Goal: Information Seeking & Learning: Learn about a topic

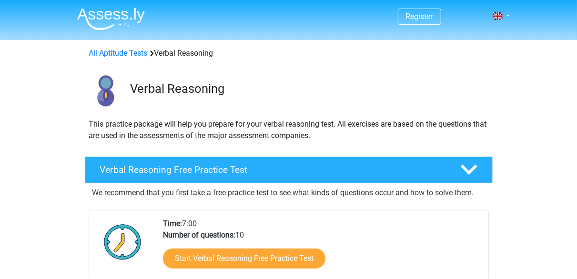
scroll to position [15, 0]
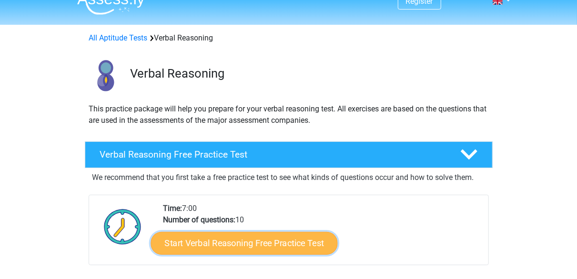
click at [266, 236] on link "Start Verbal Reasoning Free Practice Test" at bounding box center [244, 243] width 187 height 23
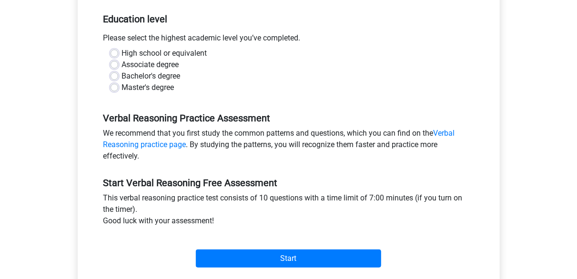
scroll to position [223, 0]
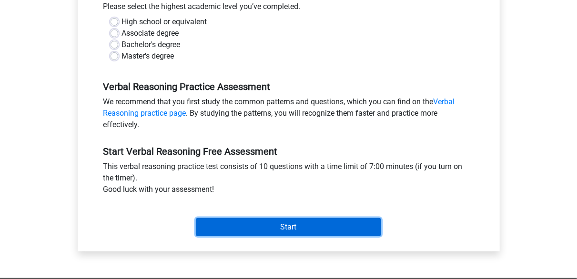
click at [263, 228] on input "Start" at bounding box center [288, 227] width 185 height 18
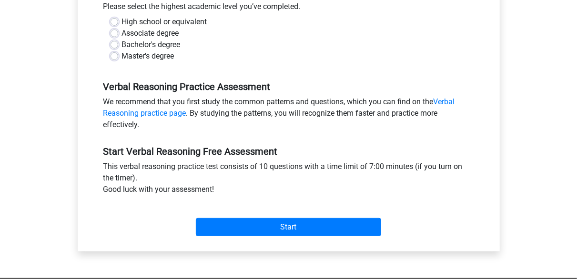
click at [233, 60] on div "Master's degree" at bounding box center [289, 55] width 356 height 11
click at [174, 55] on label "Master's degree" at bounding box center [148, 55] width 52 height 11
click at [118, 55] on input "Master's degree" at bounding box center [115, 55] width 8 height 10
radio input "true"
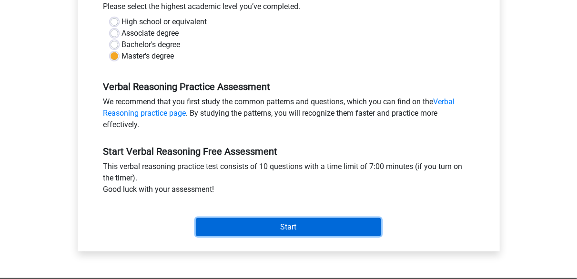
click at [253, 222] on input "Start" at bounding box center [288, 227] width 185 height 18
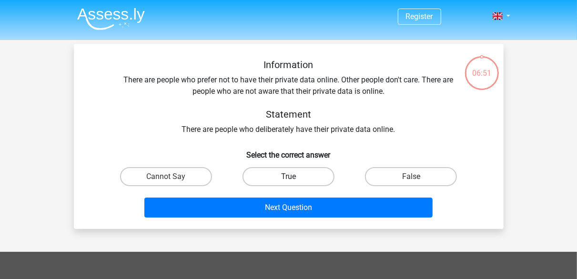
click at [307, 181] on label "True" at bounding box center [288, 176] width 92 height 19
click at [294, 181] on input "True" at bounding box center [291, 180] width 6 height 6
radio input "true"
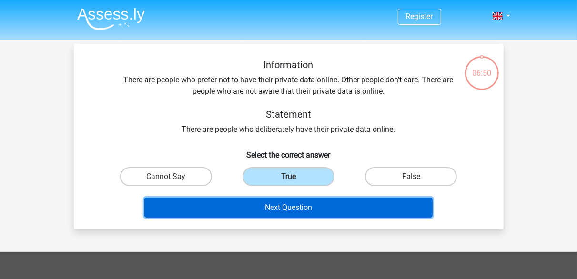
click at [317, 207] on button "Next Question" at bounding box center [288, 208] width 288 height 20
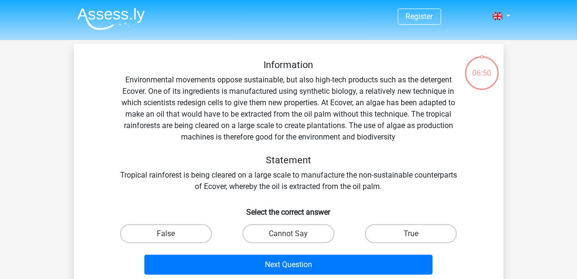
scroll to position [44, 0]
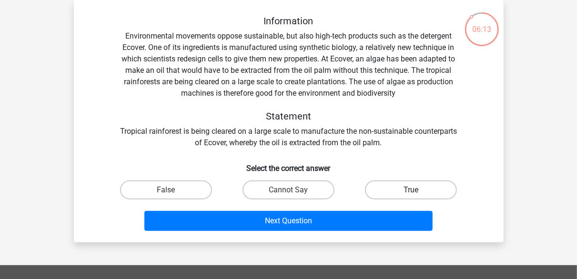
click at [399, 188] on label "True" at bounding box center [411, 190] width 92 height 19
click at [411, 190] on input "True" at bounding box center [414, 193] width 6 height 6
radio input "true"
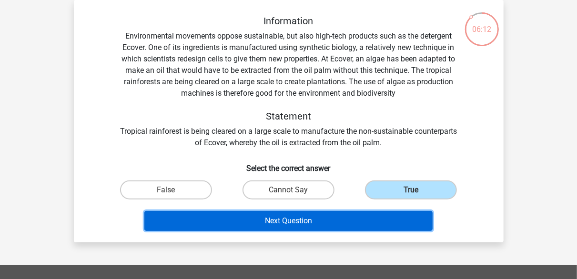
click at [325, 227] on button "Next Question" at bounding box center [288, 221] width 288 height 20
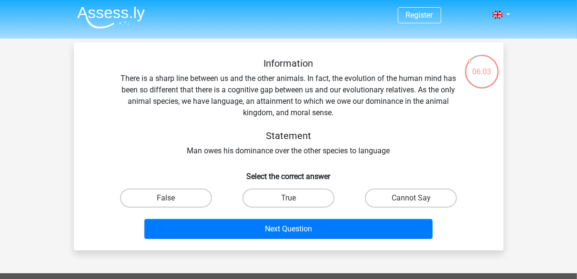
scroll to position [1, 0]
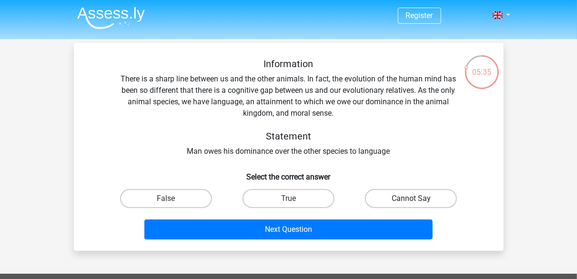
click at [402, 196] on label "Cannot Say" at bounding box center [411, 198] width 92 height 19
click at [411, 199] on input "Cannot Say" at bounding box center [414, 202] width 6 height 6
radio input "true"
click at [288, 200] on label "True" at bounding box center [288, 198] width 92 height 19
click at [288, 200] on input "True" at bounding box center [291, 202] width 6 height 6
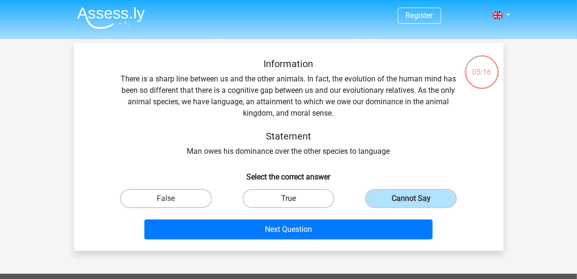
radio input "true"
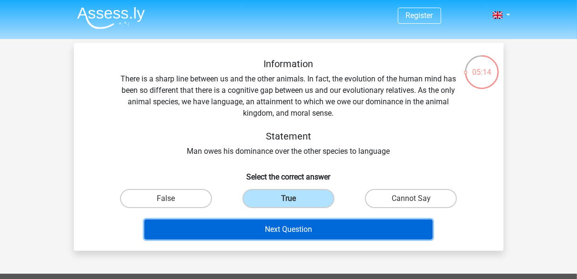
click at [299, 231] on button "Next Question" at bounding box center [288, 230] width 288 height 20
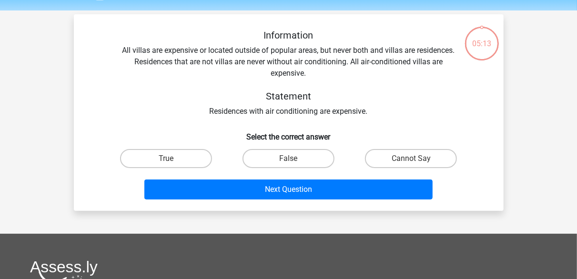
scroll to position [44, 0]
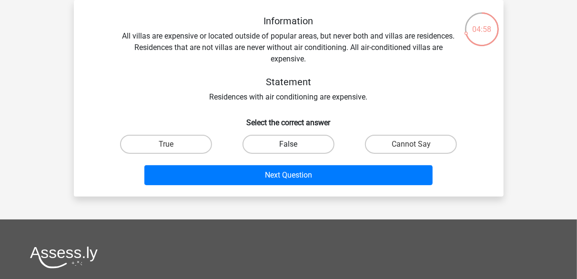
click at [322, 141] on label "False" at bounding box center [288, 144] width 92 height 19
click at [294, 144] on input "False" at bounding box center [291, 147] width 6 height 6
radio input "true"
click at [181, 142] on label "True" at bounding box center [166, 144] width 92 height 19
click at [172, 144] on input "True" at bounding box center [169, 147] width 6 height 6
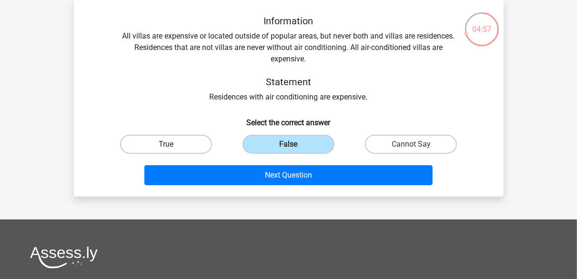
radio input "true"
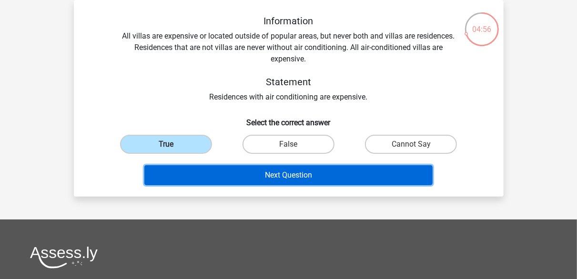
click at [204, 171] on button "Next Question" at bounding box center [288, 175] width 288 height 20
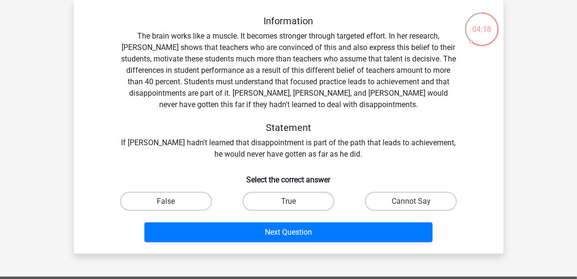
click at [303, 212] on div "True" at bounding box center [288, 201] width 122 height 27
click at [303, 202] on label "True" at bounding box center [288, 201] width 92 height 19
click at [294, 202] on input "True" at bounding box center [291, 205] width 6 height 6
radio input "true"
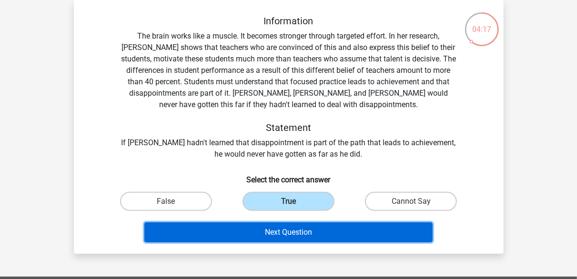
click at [304, 228] on button "Next Question" at bounding box center [288, 232] width 288 height 20
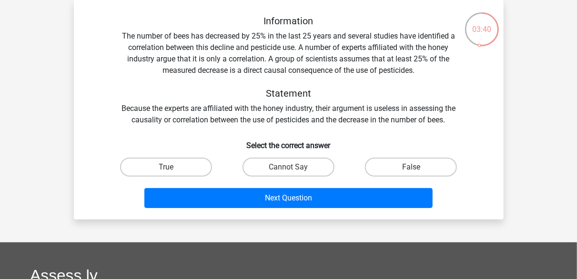
click at [414, 156] on div "False" at bounding box center [411, 167] width 122 height 27
click at [399, 170] on label "False" at bounding box center [411, 167] width 92 height 19
click at [411, 170] on input "False" at bounding box center [414, 170] width 6 height 6
radio input "true"
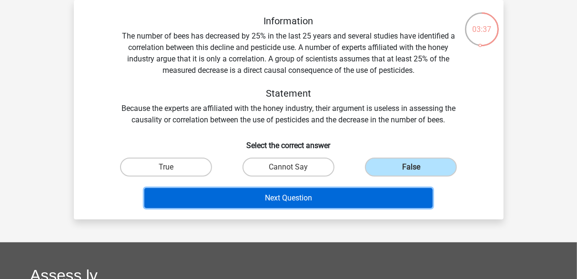
click at [373, 202] on button "Next Question" at bounding box center [288, 198] width 288 height 20
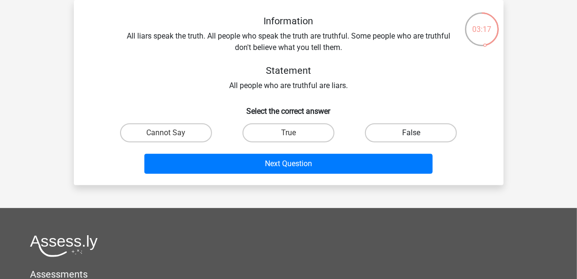
click at [384, 134] on label "False" at bounding box center [411, 132] width 92 height 19
click at [411, 134] on input "False" at bounding box center [414, 136] width 6 height 6
radio input "true"
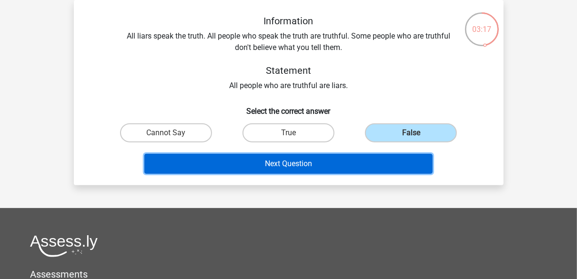
click at [350, 166] on button "Next Question" at bounding box center [288, 164] width 288 height 20
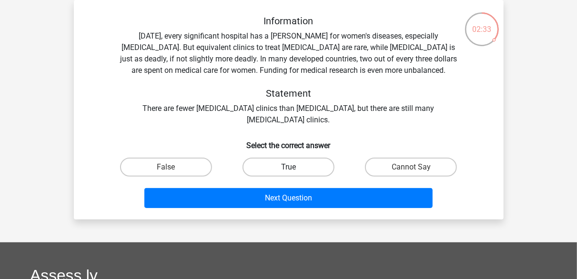
click at [305, 169] on label "True" at bounding box center [288, 167] width 92 height 19
click at [294, 169] on input "True" at bounding box center [291, 170] width 6 height 6
radio input "true"
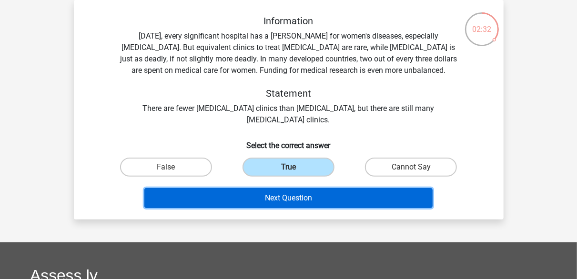
click at [305, 206] on button "Next Question" at bounding box center [288, 198] width 288 height 20
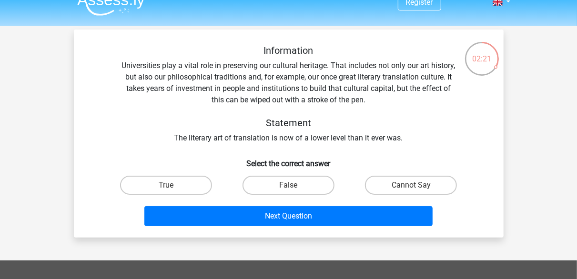
scroll to position [14, 0]
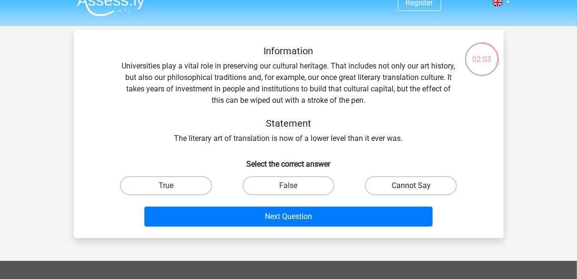
click at [410, 177] on label "Cannot Say" at bounding box center [411, 185] width 92 height 19
click at [411, 186] on input "Cannot Say" at bounding box center [414, 189] width 6 height 6
radio input "true"
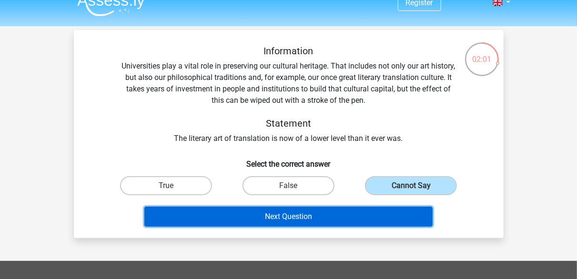
click at [345, 219] on button "Next Question" at bounding box center [288, 217] width 288 height 20
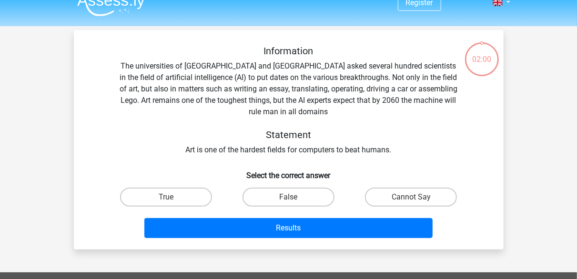
scroll to position [44, 0]
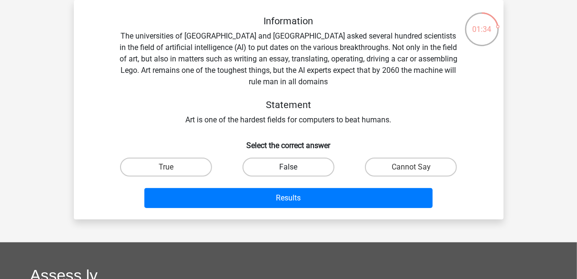
click at [313, 165] on label "False" at bounding box center [288, 167] width 92 height 19
click at [294, 167] on input "False" at bounding box center [291, 170] width 6 height 6
radio input "true"
click at [421, 171] on label "Cannot Say" at bounding box center [411, 167] width 92 height 19
click at [417, 171] on input "Cannot Say" at bounding box center [414, 170] width 6 height 6
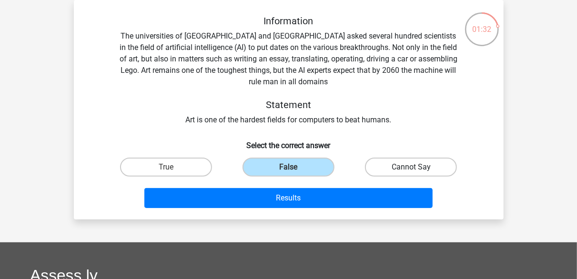
radio input "true"
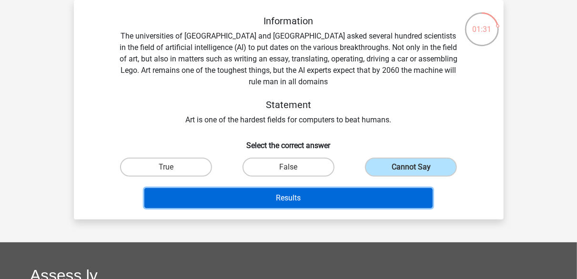
click at [392, 197] on button "Results" at bounding box center [288, 198] width 288 height 20
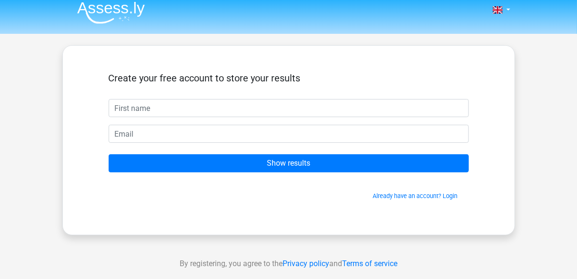
scroll to position [6, 0]
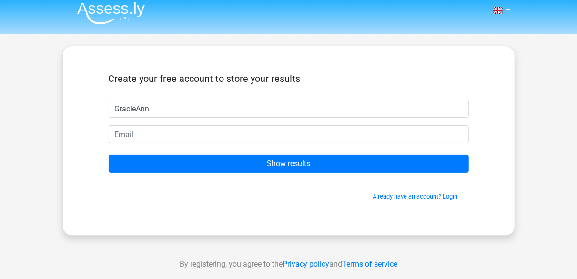
type input "GracieAnn"
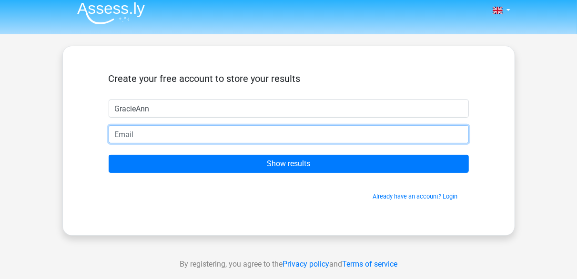
click at [322, 128] on input "email" at bounding box center [289, 134] width 360 height 18
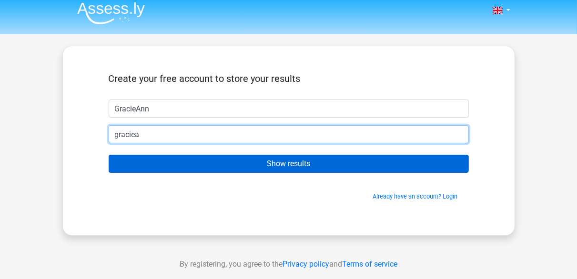
type input "gracieannt@outlook.com"
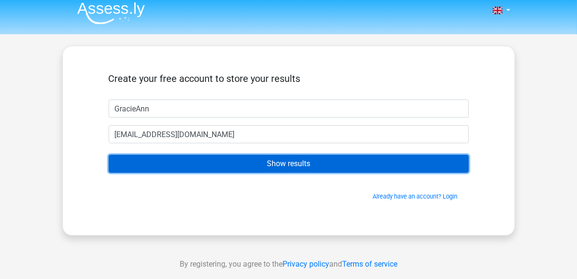
click at [234, 167] on input "Show results" at bounding box center [289, 164] width 360 height 18
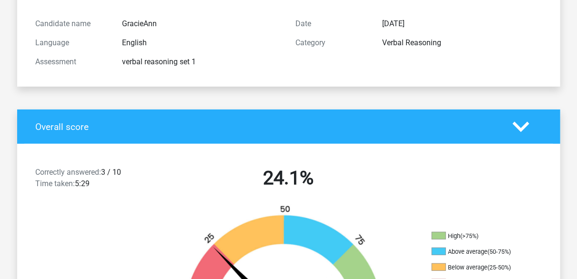
scroll to position [101, 0]
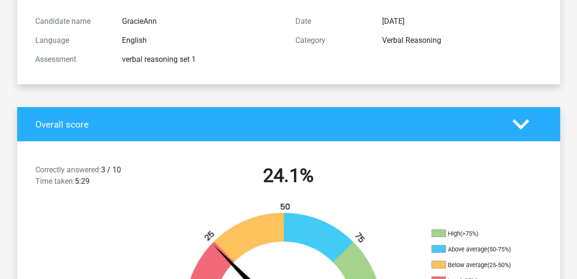
click at [119, 165] on div "Correctly answered: 3 / 10 Time taken: 5:29" at bounding box center [94, 177] width 130 height 27
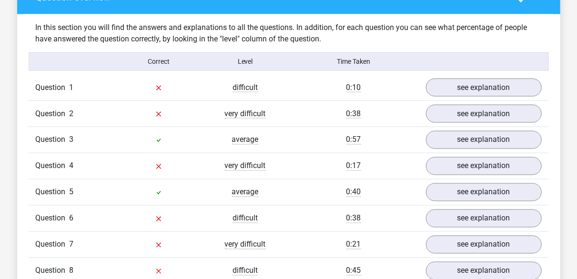
scroll to position [725, 0]
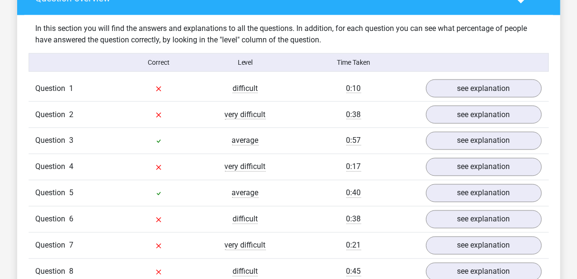
click at [155, 91] on icon at bounding box center [159, 89] width 8 height 8
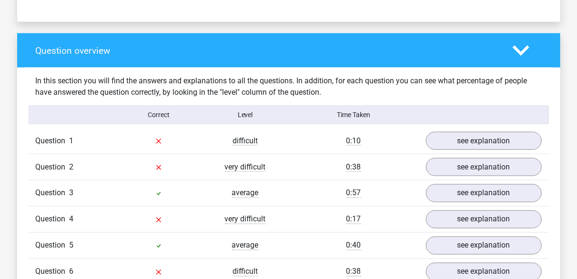
scroll to position [671, 0]
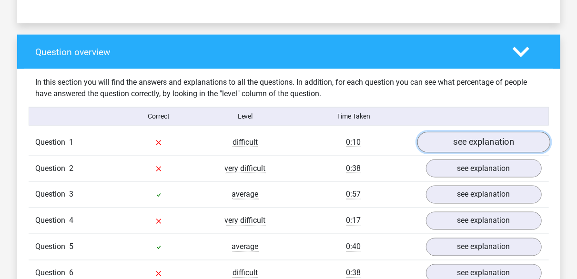
click at [464, 139] on link "see explanation" at bounding box center [483, 142] width 133 height 21
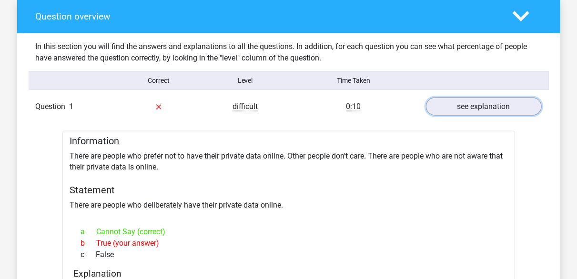
scroll to position [706, 0]
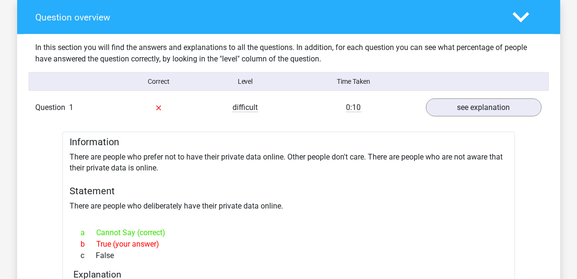
click at [523, 16] on polygon at bounding box center [521, 17] width 17 height 10
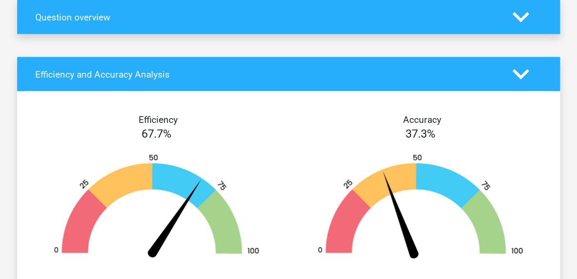
click at [523, 17] on polygon at bounding box center [521, 17] width 17 height 10
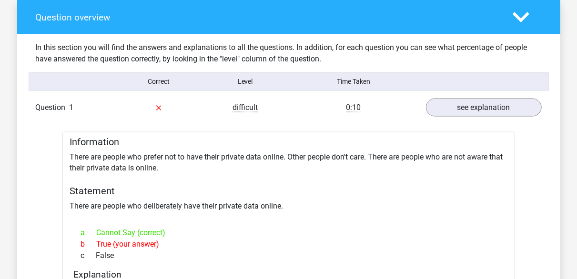
click at [157, 107] on icon at bounding box center [158, 108] width 5 height 5
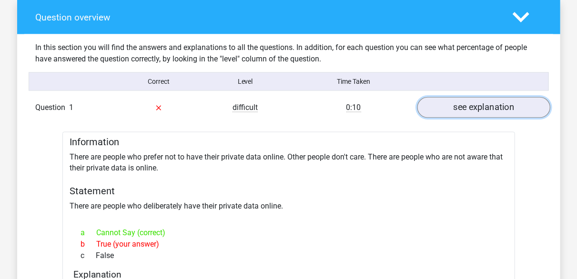
click at [465, 108] on link "see explanation" at bounding box center [483, 107] width 133 height 21
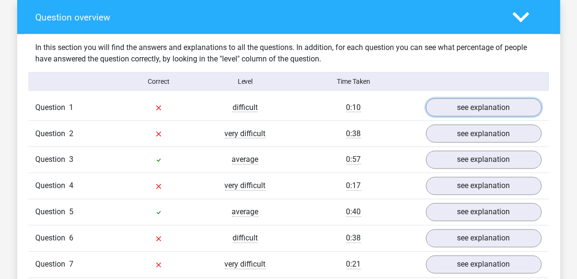
scroll to position [722, 0]
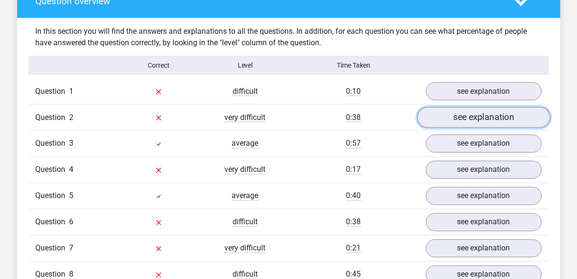
click at [468, 115] on link "see explanation" at bounding box center [483, 117] width 133 height 21
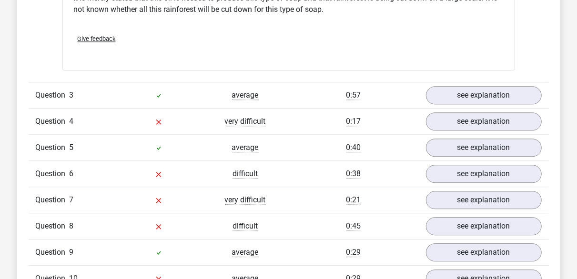
scroll to position [1173, 0]
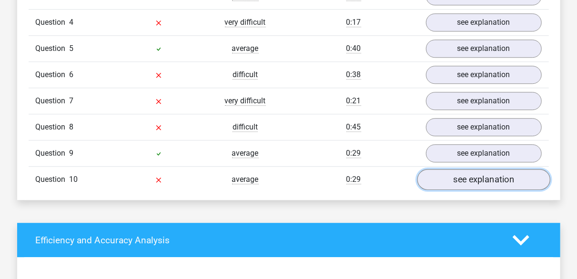
click at [462, 174] on link "see explanation" at bounding box center [483, 180] width 133 height 21
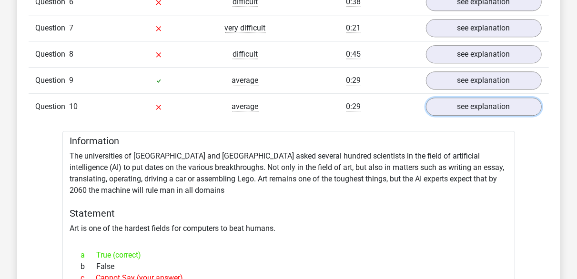
scroll to position [1199, 0]
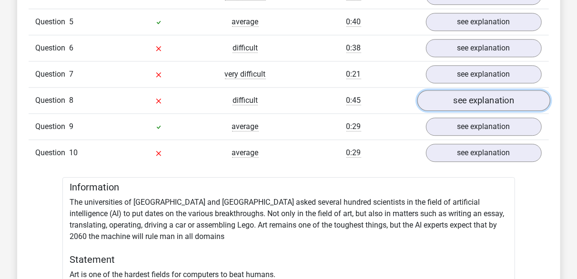
click at [450, 96] on link "see explanation" at bounding box center [483, 101] width 133 height 21
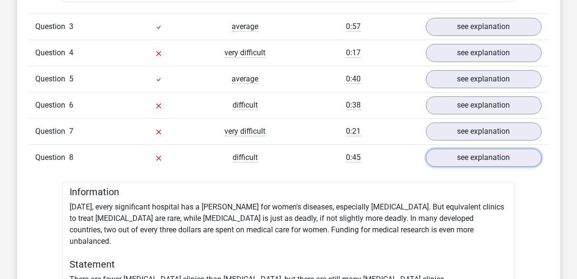
scroll to position [1075, 0]
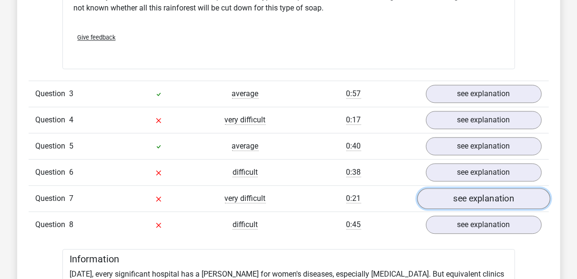
click at [451, 194] on link "see explanation" at bounding box center [483, 199] width 133 height 21
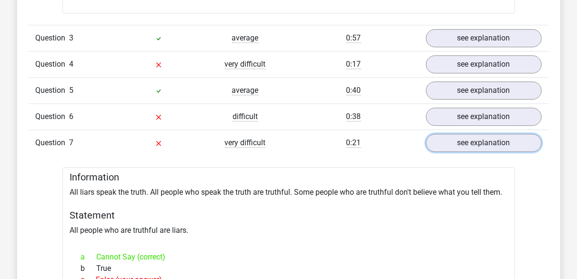
scroll to position [1130, 0]
click at [161, 115] on icon at bounding box center [159, 118] width 8 height 8
click at [470, 123] on div "Question 6 difficult 0:38 see explanation" at bounding box center [289, 117] width 520 height 26
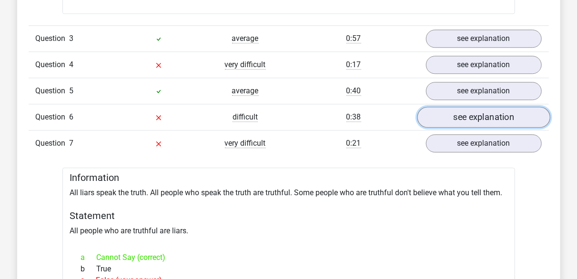
click at [467, 116] on link "see explanation" at bounding box center [483, 117] width 133 height 21
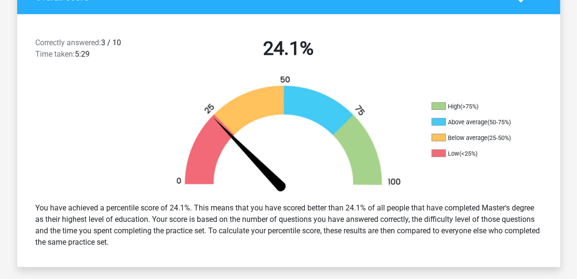
scroll to position [227, 0]
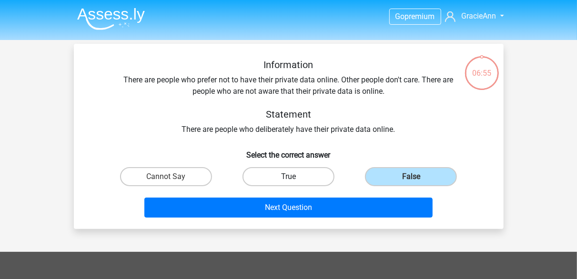
click at [312, 176] on label "True" at bounding box center [288, 176] width 92 height 19
click at [294, 177] on input "True" at bounding box center [291, 180] width 6 height 6
radio input "true"
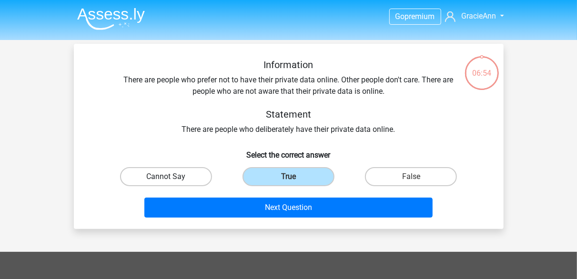
click at [198, 178] on label "Cannot Say" at bounding box center [166, 176] width 92 height 19
click at [172, 178] on input "Cannot Say" at bounding box center [169, 180] width 6 height 6
radio input "true"
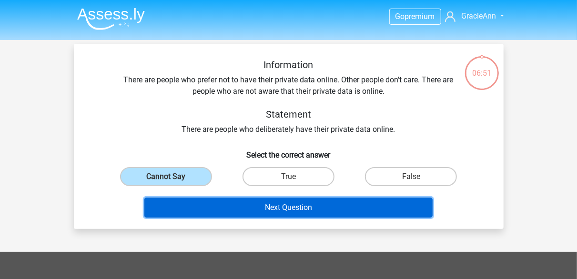
click at [229, 211] on button "Next Question" at bounding box center [288, 208] width 288 height 20
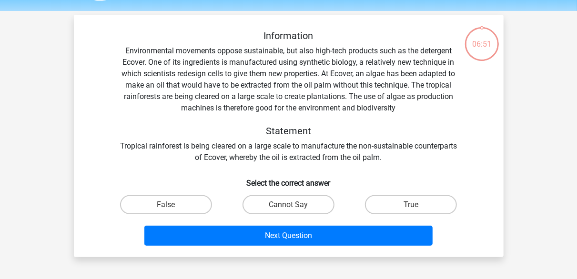
scroll to position [44, 0]
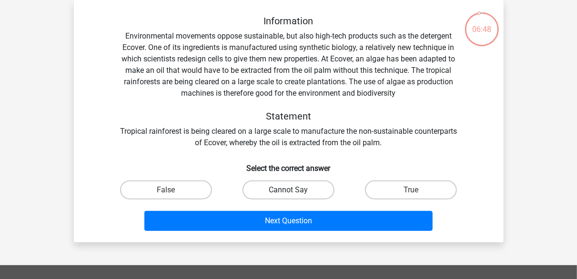
click at [310, 188] on label "Cannot Say" at bounding box center [288, 190] width 92 height 19
click at [294, 190] on input "Cannot Say" at bounding box center [291, 193] width 6 height 6
radio input "true"
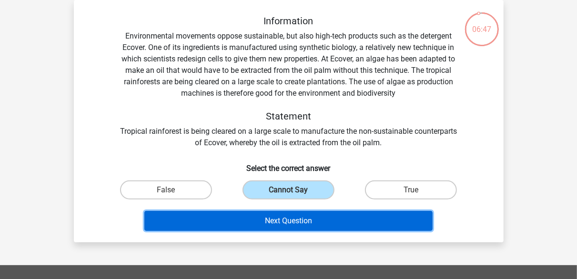
click at [313, 222] on button "Next Question" at bounding box center [288, 221] width 288 height 20
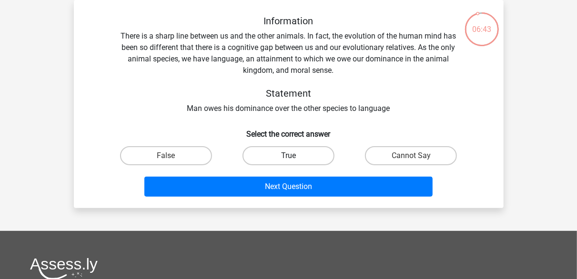
click at [278, 156] on label "True" at bounding box center [288, 155] width 92 height 19
click at [288, 156] on input "True" at bounding box center [291, 159] width 6 height 6
radio input "true"
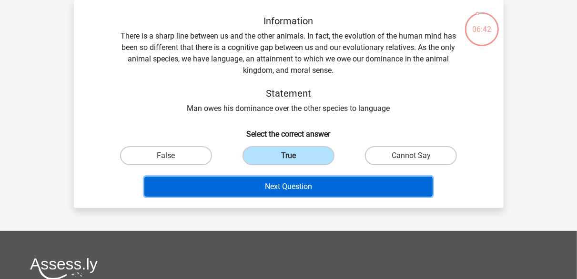
click at [288, 185] on button "Next Question" at bounding box center [288, 187] width 288 height 20
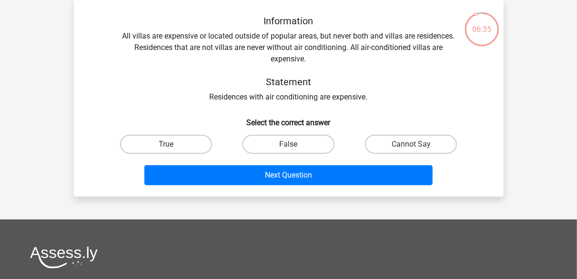
click at [292, 149] on input "False" at bounding box center [291, 147] width 6 height 6
radio input "true"
click at [201, 141] on label "True" at bounding box center [166, 144] width 92 height 19
click at [172, 144] on input "True" at bounding box center [169, 147] width 6 height 6
radio input "true"
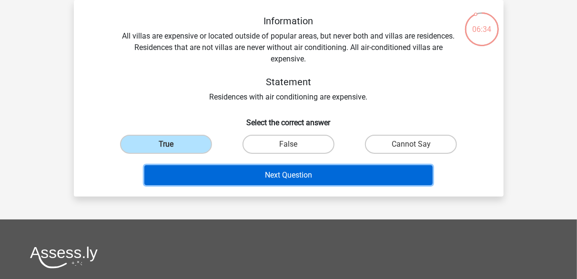
click at [227, 174] on button "Next Question" at bounding box center [288, 175] width 288 height 20
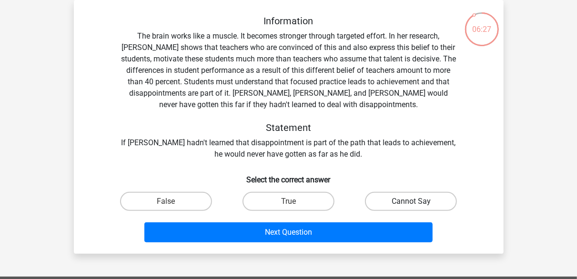
click at [388, 202] on label "Cannot Say" at bounding box center [411, 201] width 92 height 19
click at [411, 202] on input "Cannot Say" at bounding box center [414, 205] width 6 height 6
radio input "true"
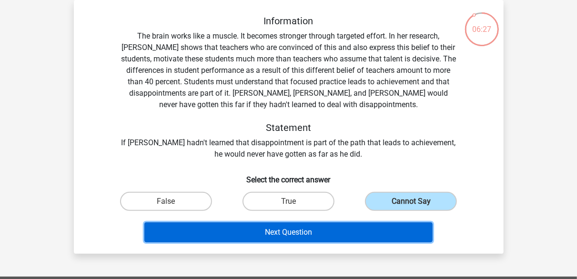
click at [343, 241] on button "Next Question" at bounding box center [288, 232] width 288 height 20
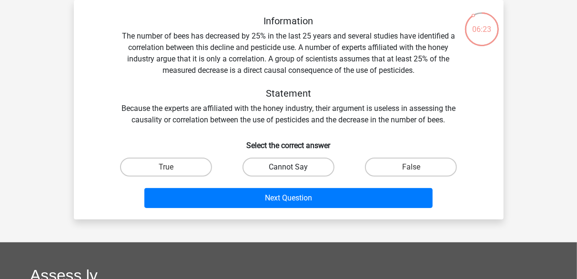
click at [318, 164] on label "Cannot Say" at bounding box center [288, 167] width 92 height 19
click at [294, 167] on input "Cannot Say" at bounding box center [291, 170] width 6 height 6
radio input "true"
click at [316, 209] on div "Next Question" at bounding box center [289, 200] width 368 height 24
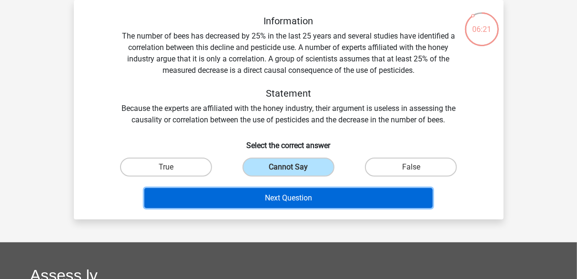
click at [310, 196] on button "Next Question" at bounding box center [288, 198] width 288 height 20
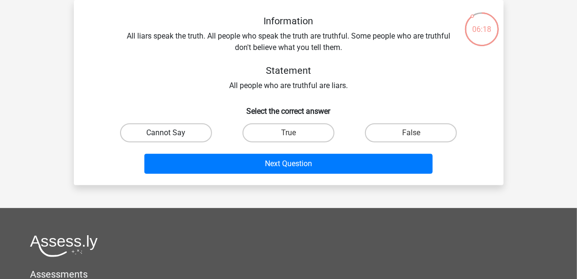
click at [195, 134] on label "Cannot Say" at bounding box center [166, 132] width 92 height 19
click at [172, 134] on input "Cannot Say" at bounding box center [169, 136] width 6 height 6
radio input "true"
click at [202, 150] on div "Next Question" at bounding box center [288, 161] width 399 height 31
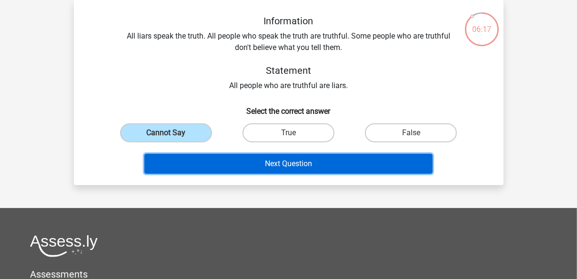
click at [207, 160] on button "Next Question" at bounding box center [288, 164] width 288 height 20
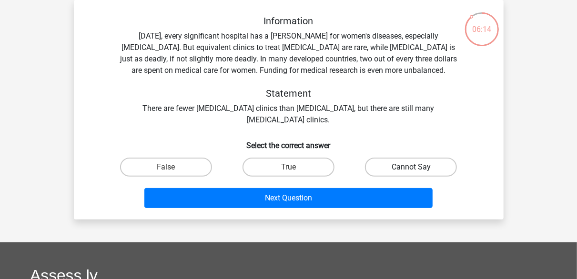
click at [391, 169] on label "Cannot Say" at bounding box center [411, 167] width 92 height 19
click at [411, 169] on input "Cannot Say" at bounding box center [414, 170] width 6 height 6
radio input "true"
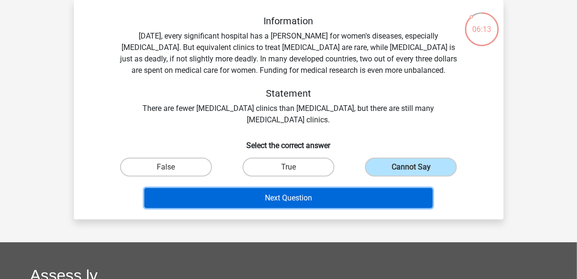
click at [362, 196] on button "Next Question" at bounding box center [288, 198] width 288 height 20
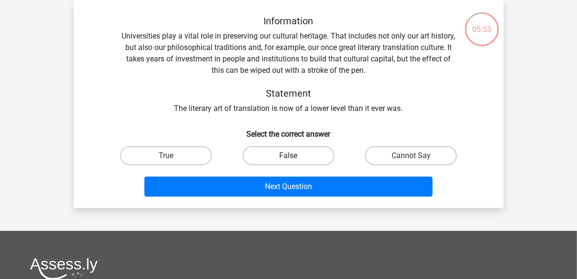
click at [318, 159] on label "False" at bounding box center [288, 155] width 92 height 19
click at [294, 159] on input "False" at bounding box center [291, 159] width 6 height 6
radio input "true"
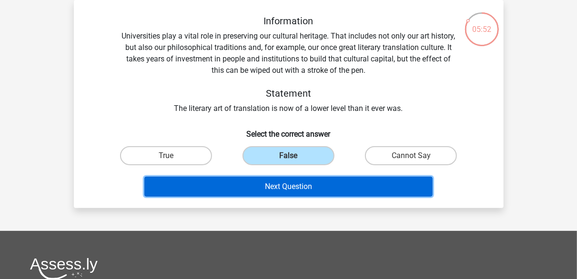
click at [312, 181] on button "Next Question" at bounding box center [288, 187] width 288 height 20
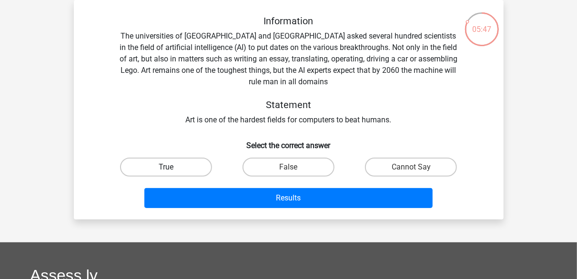
click at [205, 161] on label "True" at bounding box center [166, 167] width 92 height 19
click at [172, 167] on input "True" at bounding box center [169, 170] width 6 height 6
radio input "true"
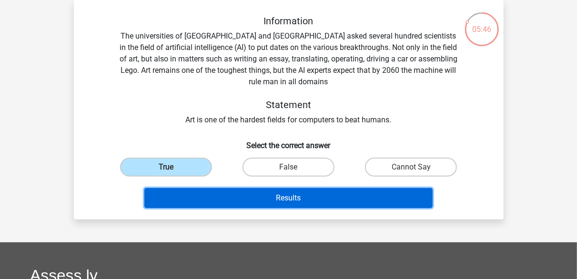
click at [269, 191] on button "Results" at bounding box center [288, 198] width 288 height 20
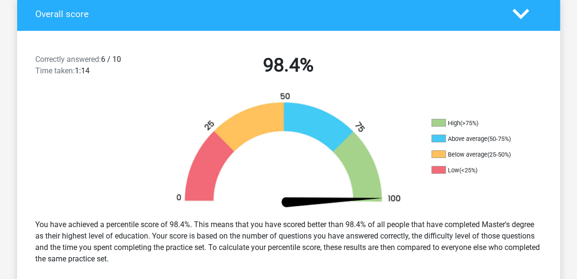
scroll to position [210, 0]
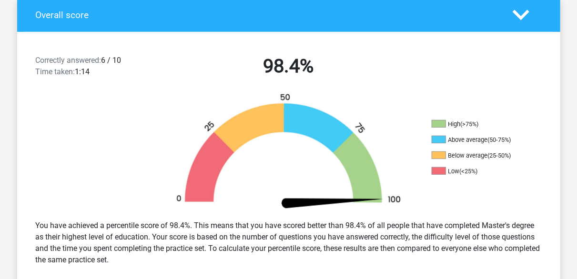
click at [142, 89] on div "Correctly answered: 6 / 10 Time taken: 1:14 98.4%" at bounding box center [288, 68] width 543 height 50
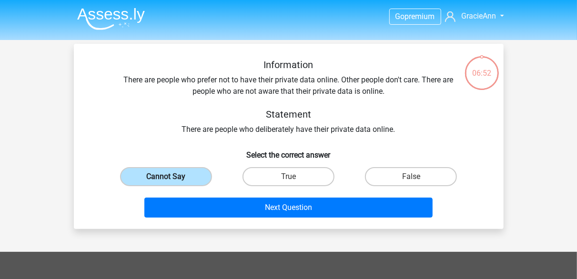
click at [192, 177] on label "Cannot Say" at bounding box center [166, 176] width 92 height 19
click at [172, 177] on input "Cannot Say" at bounding box center [169, 180] width 6 height 6
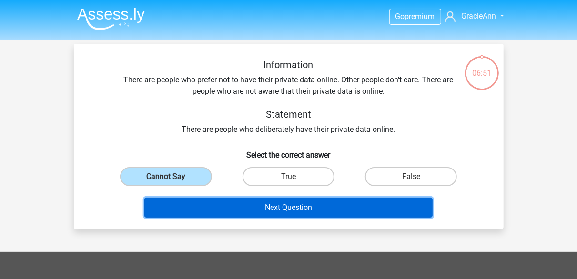
click at [264, 208] on button "Next Question" at bounding box center [288, 208] width 288 height 20
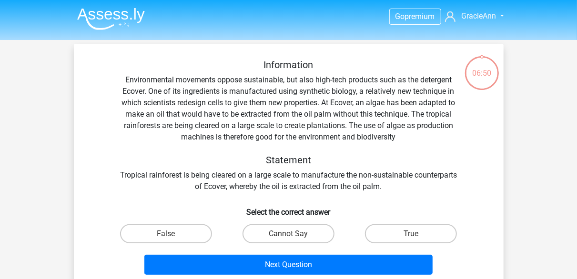
scroll to position [44, 0]
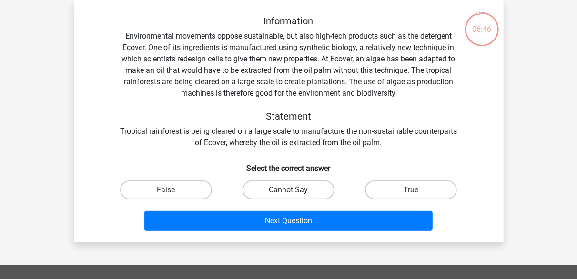
click at [321, 194] on label "Cannot Say" at bounding box center [288, 190] width 92 height 19
click at [294, 194] on input "Cannot Say" at bounding box center [291, 193] width 6 height 6
radio input "true"
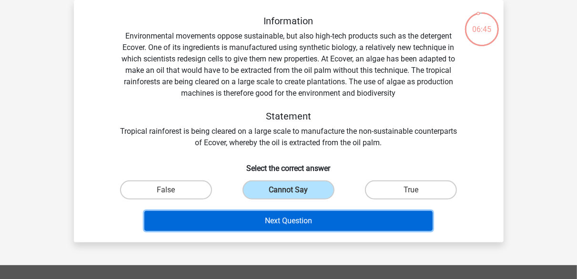
click at [305, 220] on button "Next Question" at bounding box center [288, 221] width 288 height 20
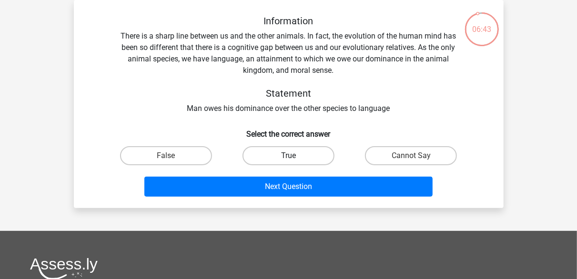
click at [306, 156] on label "True" at bounding box center [288, 155] width 92 height 19
click at [294, 156] on input "True" at bounding box center [291, 159] width 6 height 6
radio input "true"
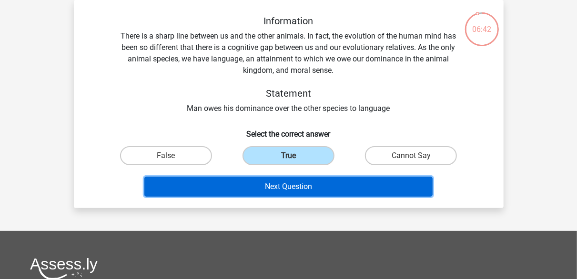
click at [321, 194] on button "Next Question" at bounding box center [288, 187] width 288 height 20
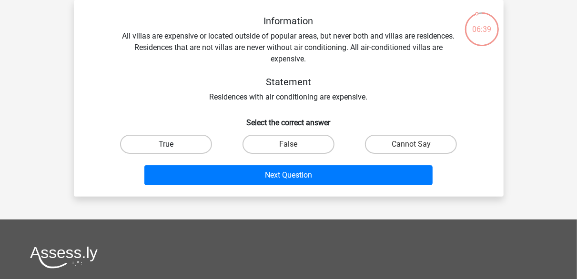
click at [196, 149] on label "True" at bounding box center [166, 144] width 92 height 19
click at [172, 149] on input "True" at bounding box center [169, 147] width 6 height 6
radio input "true"
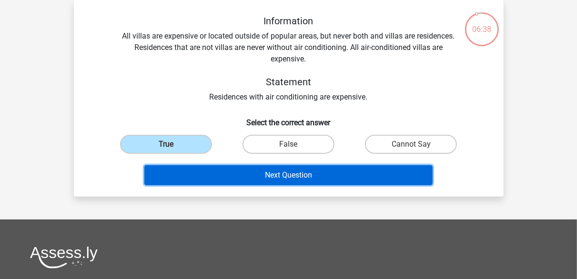
click at [268, 175] on button "Next Question" at bounding box center [288, 175] width 288 height 20
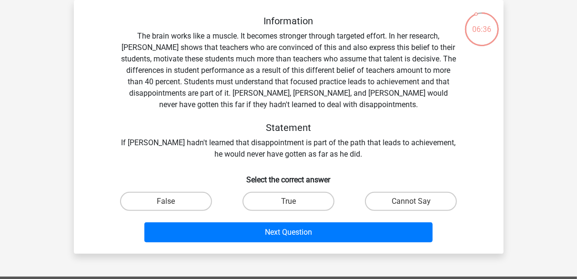
click at [171, 208] on input "False" at bounding box center [169, 205] width 6 height 6
radio input "true"
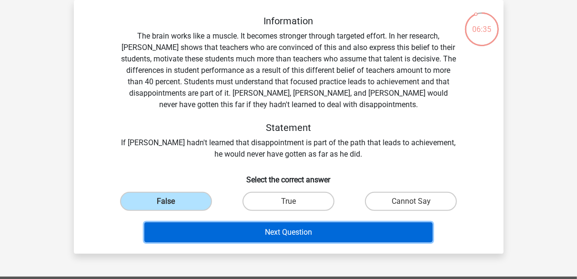
click at [227, 227] on button "Next Question" at bounding box center [288, 232] width 288 height 20
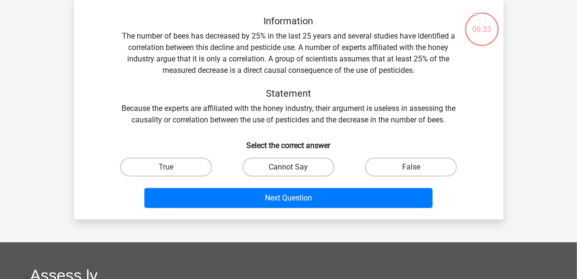
click at [297, 167] on label "Cannot Say" at bounding box center [288, 167] width 92 height 19
click at [294, 167] on input "Cannot Say" at bounding box center [291, 170] width 6 height 6
radio input "true"
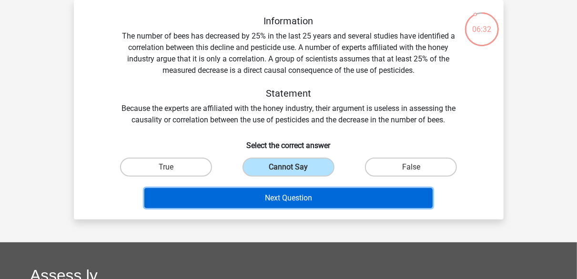
click at [300, 197] on button "Next Question" at bounding box center [288, 198] width 288 height 20
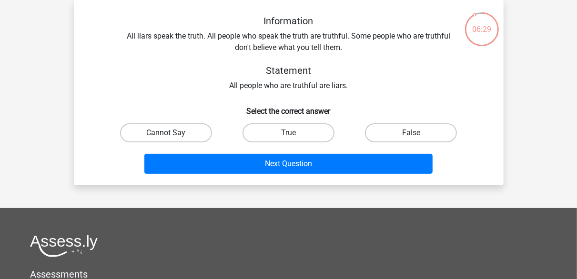
click at [163, 139] on label "Cannot Say" at bounding box center [166, 132] width 92 height 19
click at [166, 139] on input "Cannot Say" at bounding box center [169, 136] width 6 height 6
radio input "true"
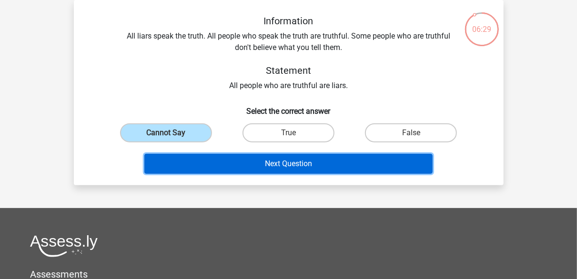
click at [203, 156] on button "Next Question" at bounding box center [288, 164] width 288 height 20
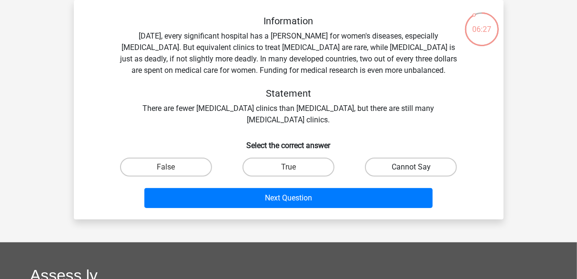
click at [406, 163] on label "Cannot Say" at bounding box center [411, 167] width 92 height 19
click at [411, 167] on input "Cannot Say" at bounding box center [414, 170] width 6 height 6
radio input "true"
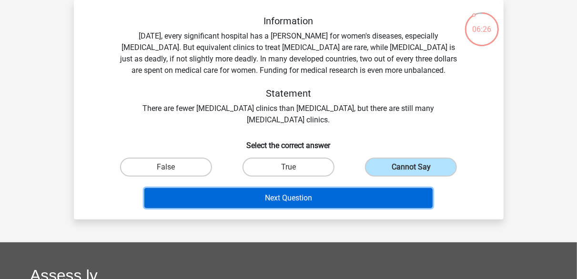
click at [379, 197] on button "Next Question" at bounding box center [288, 198] width 288 height 20
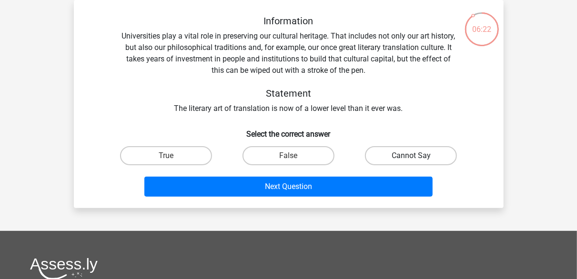
click at [404, 153] on label "Cannot Say" at bounding box center [411, 155] width 92 height 19
click at [411, 156] on input "Cannot Say" at bounding box center [414, 159] width 6 height 6
radio input "true"
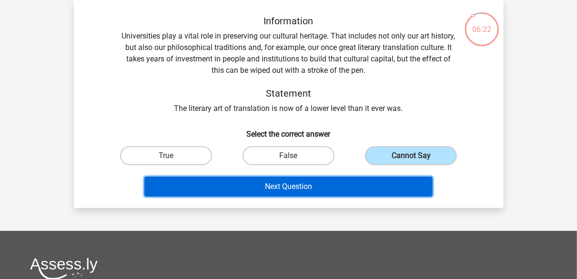
click at [392, 183] on button "Next Question" at bounding box center [288, 187] width 288 height 20
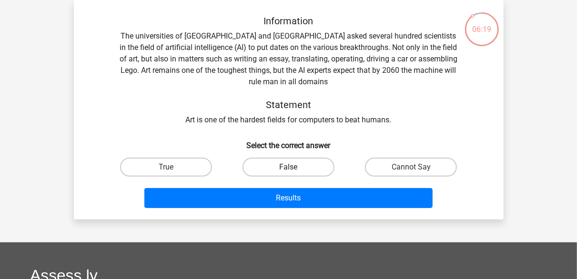
click at [309, 168] on label "False" at bounding box center [288, 167] width 92 height 19
click at [294, 168] on input "False" at bounding box center [291, 170] width 6 height 6
radio input "true"
click at [167, 169] on input "True" at bounding box center [169, 170] width 6 height 6
radio input "true"
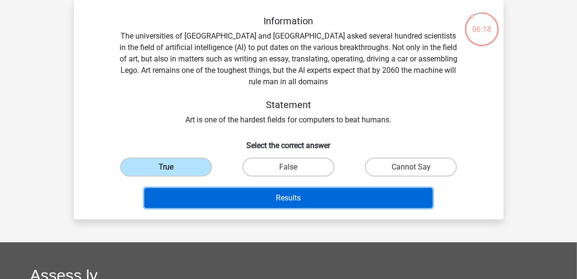
click at [240, 192] on button "Results" at bounding box center [288, 198] width 288 height 20
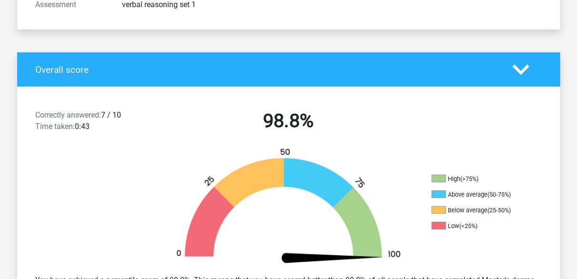
scroll to position [204, 0]
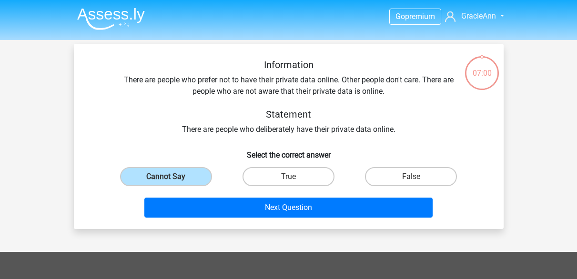
scroll to position [44, 0]
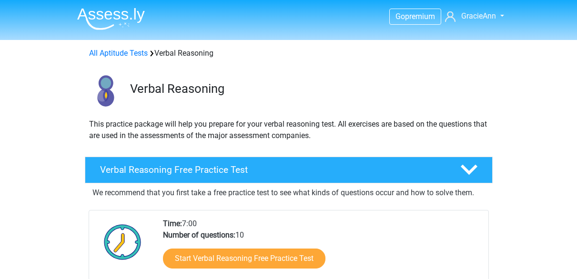
scroll to position [15, 0]
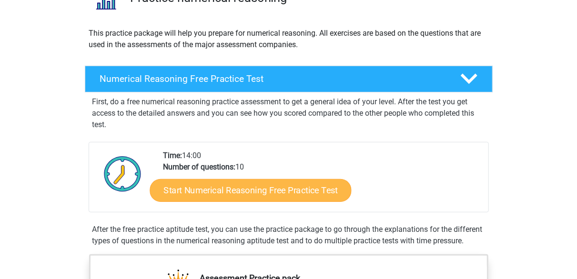
scroll to position [92, 0]
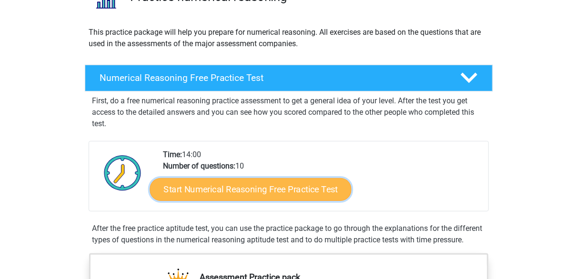
click at [231, 183] on link "Start Numerical Reasoning Free Practice Test" at bounding box center [251, 189] width 202 height 23
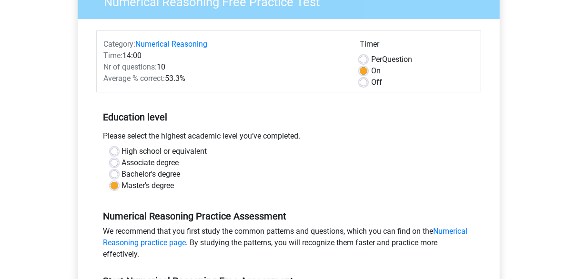
scroll to position [111, 0]
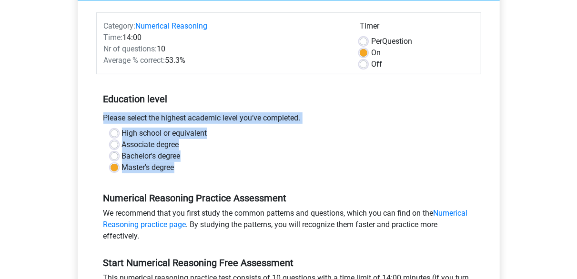
drag, startPoint x: 230, startPoint y: 180, endPoint x: 278, endPoint y: 91, distance: 101.0
click at [278, 91] on div "Education level Please select the highest academic level you’ve completed. High…" at bounding box center [288, 129] width 385 height 103
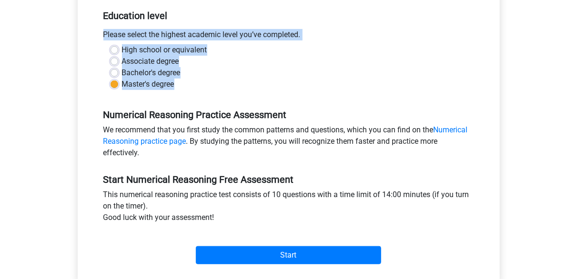
scroll to position [195, 0]
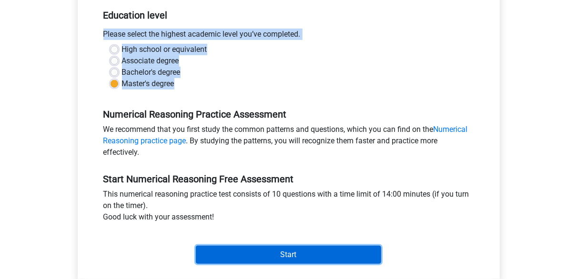
click at [303, 250] on input "Start" at bounding box center [288, 255] width 185 height 18
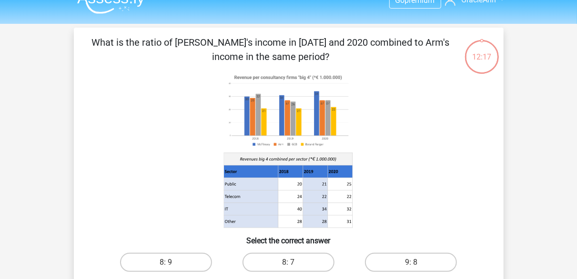
scroll to position [69, 0]
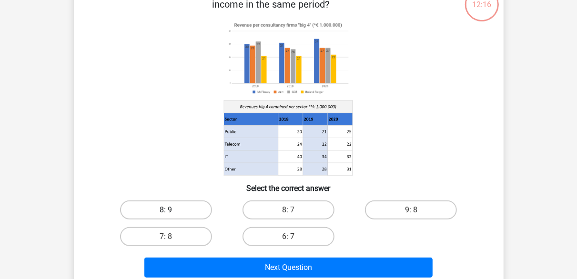
click at [177, 213] on label "8: 9" at bounding box center [166, 210] width 92 height 19
click at [172, 213] on input "8: 9" at bounding box center [169, 213] width 6 height 6
radio input "true"
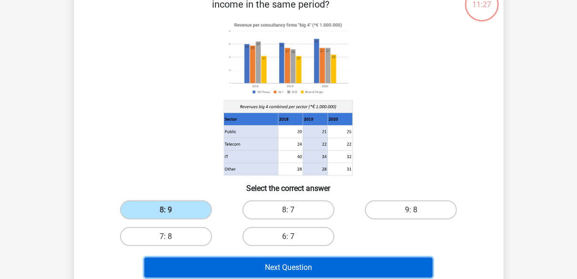
click at [248, 266] on button "Next Question" at bounding box center [288, 268] width 288 height 20
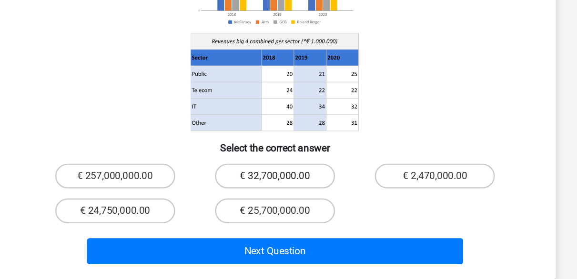
scroll to position [107, 0]
click at [320, 191] on label "€ 32,700,000.00" at bounding box center [288, 200] width 92 height 19
click at [294, 200] on input "€ 32,700,000.00" at bounding box center [291, 203] width 6 height 6
radio input "true"
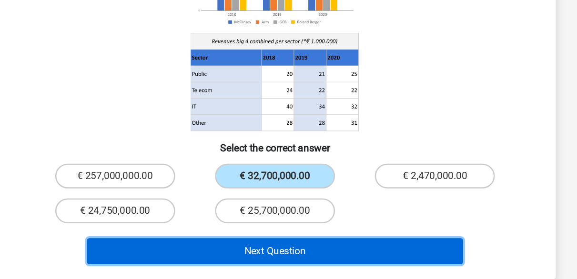
click at [327, 248] on button "Next Question" at bounding box center [288, 258] width 288 height 20
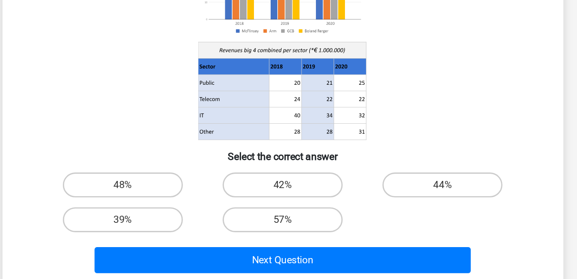
scroll to position [73, 0]
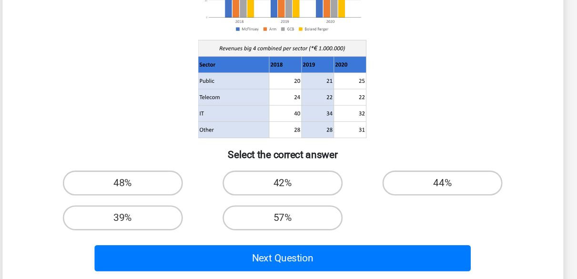
click at [318, 216] on div "42%" at bounding box center [288, 205] width 122 height 27
click at [302, 241] on label "57%" at bounding box center [288, 231] width 92 height 19
click at [294, 238] on input "57%" at bounding box center [291, 235] width 6 height 6
radio input "true"
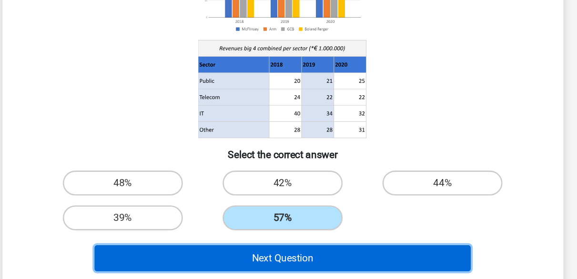
click at [313, 258] on button "Next Question" at bounding box center [288, 263] width 288 height 20
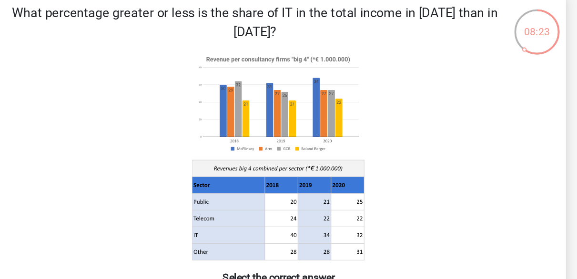
scroll to position [44, 0]
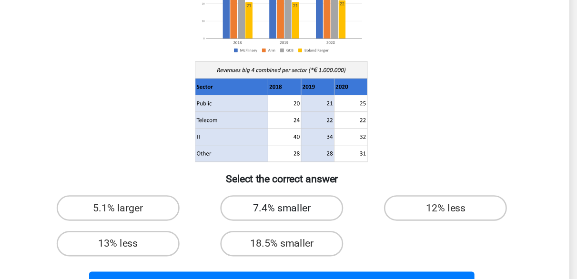
click at [304, 225] on label "7.4% smaller" at bounding box center [288, 225] width 92 height 19
click at [294, 226] on input "7.4% smaller" at bounding box center [291, 229] width 6 height 6
radio input "true"
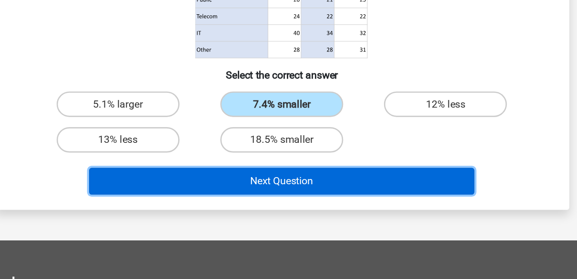
click at [311, 206] on button "Next Question" at bounding box center [288, 206] width 288 height 20
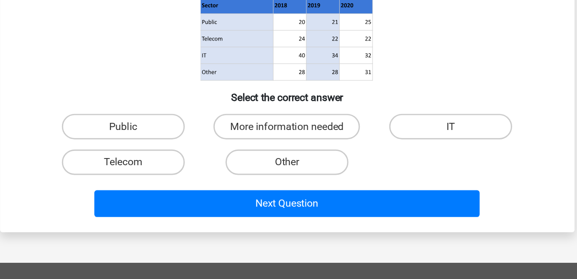
scroll to position [123, 0]
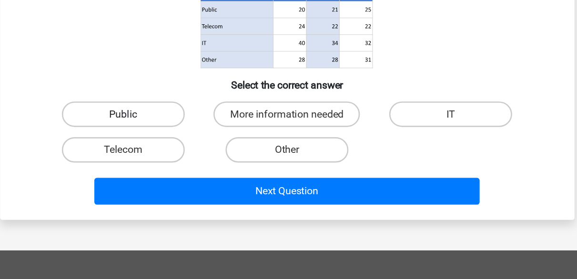
click at [185, 161] on label "Public" at bounding box center [166, 155] width 92 height 19
click at [172, 161] on input "Public" at bounding box center [169, 159] width 6 height 6
radio input "true"
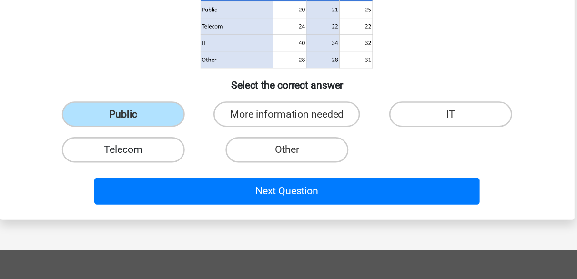
click at [200, 181] on label "Telecom" at bounding box center [166, 182] width 92 height 19
click at [172, 182] on input "Telecom" at bounding box center [169, 185] width 6 height 6
radio input "true"
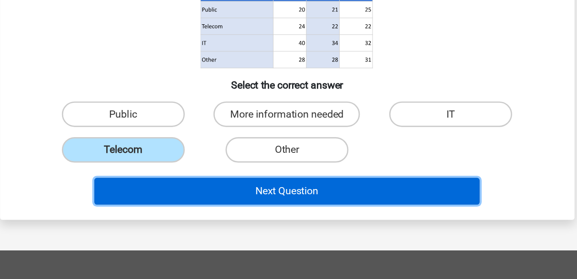
click at [253, 212] on button "Next Question" at bounding box center [288, 213] width 288 height 20
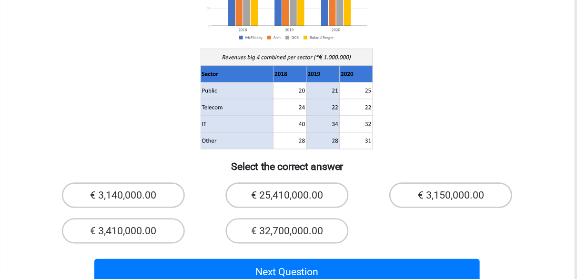
scroll to position [80, 0]
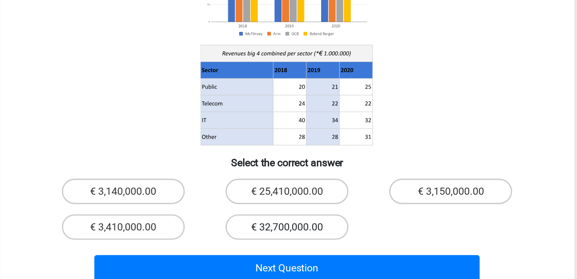
click at [321, 231] on label "€ 32,700,000.00" at bounding box center [288, 240] width 92 height 19
click at [294, 240] on input "€ 32,700,000.00" at bounding box center [291, 243] width 6 height 6
radio input "true"
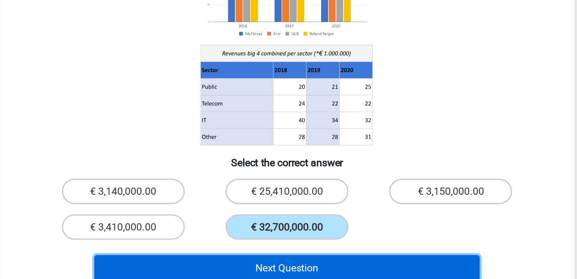
click at [323, 261] on button "Next Question" at bounding box center [288, 271] width 288 height 20
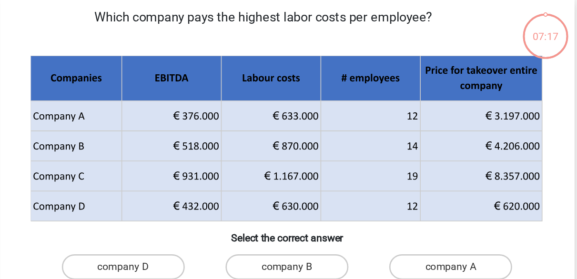
scroll to position [44, 0]
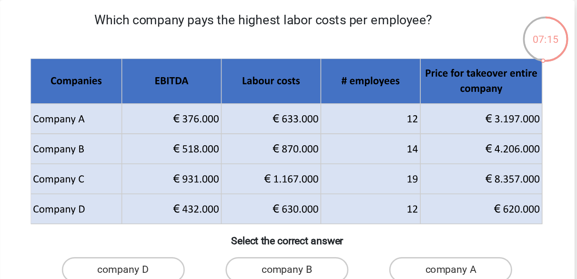
drag, startPoint x: 298, startPoint y: 194, endPoint x: 290, endPoint y: 207, distance: 14.8
click at [290, 207] on input "company B" at bounding box center [291, 205] width 6 height 6
radio input "true"
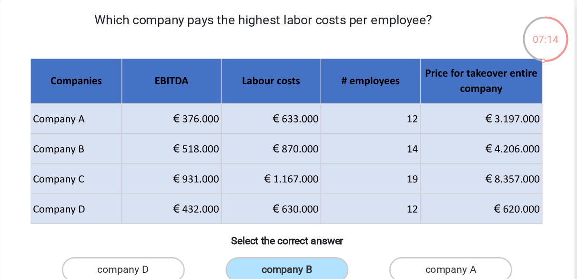
scroll to position [0, 0]
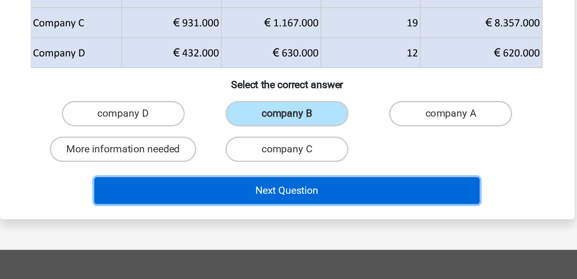
click at [321, 213] on button "Next Question" at bounding box center [288, 213] width 288 height 20
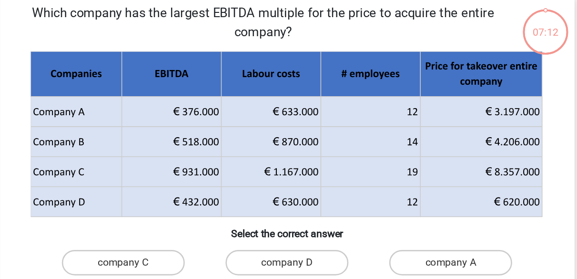
scroll to position [44, 0]
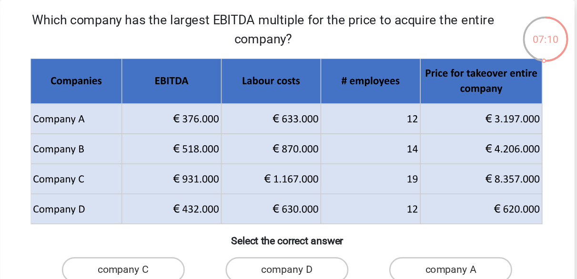
drag, startPoint x: 314, startPoint y: 193, endPoint x: 282, endPoint y: 181, distance: 35.0
click at [282, 181] on h6 "Select the correct answer" at bounding box center [288, 176] width 399 height 17
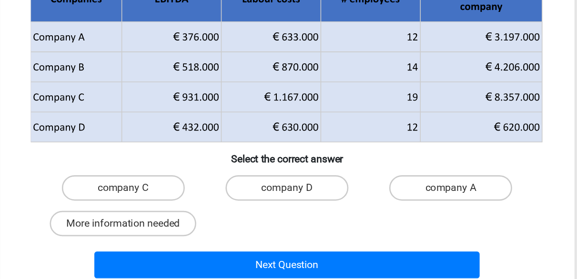
scroll to position [50, 0]
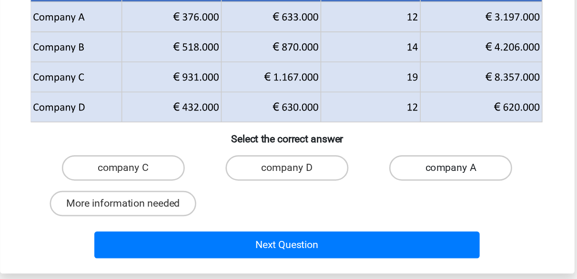
click at [384, 192] on label "company A" at bounding box center [411, 195] width 92 height 19
click at [411, 196] on input "company A" at bounding box center [414, 199] width 6 height 6
radio input "true"
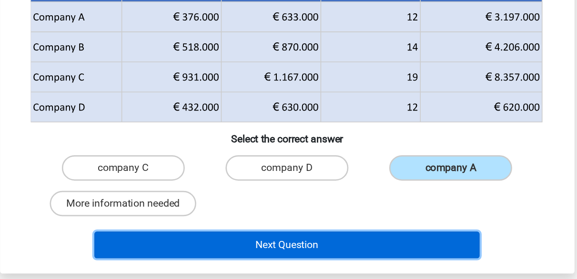
click at [344, 252] on button "Next Question" at bounding box center [288, 253] width 288 height 20
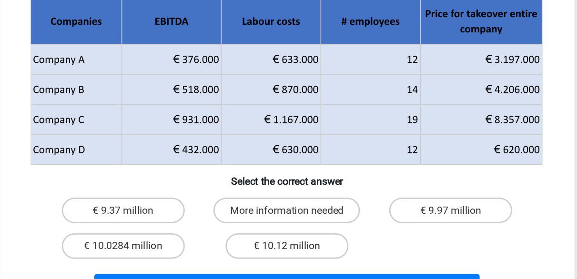
scroll to position [62, 0]
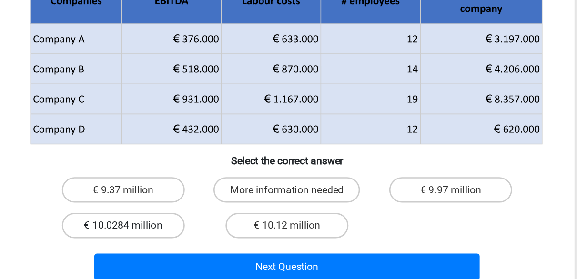
click at [175, 235] on label "€ 10.0284 million" at bounding box center [166, 239] width 92 height 19
click at [172, 239] on input "€ 10.0284 million" at bounding box center [169, 242] width 6 height 6
radio input "true"
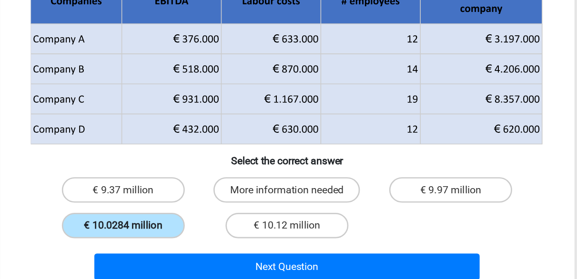
scroll to position [75, 0]
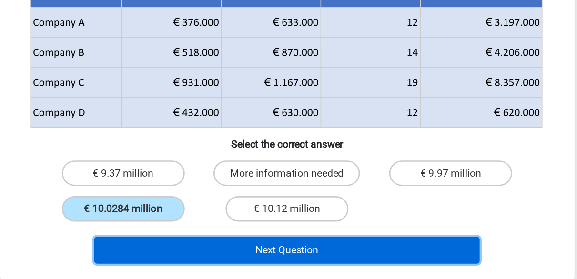
click at [253, 261] on button "Next Question" at bounding box center [288, 257] width 288 height 20
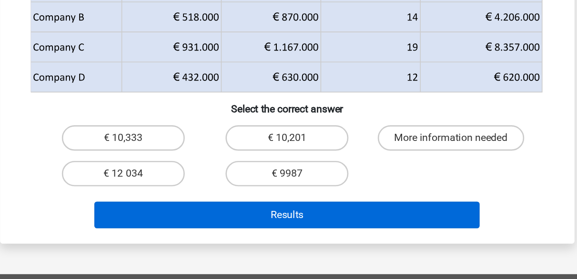
scroll to position [95, 0]
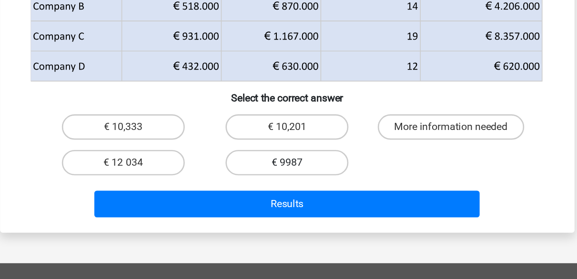
click at [300, 195] on label "€ 9987" at bounding box center [288, 191] width 92 height 19
click at [294, 195] on input "€ 9987" at bounding box center [291, 195] width 6 height 6
radio input "true"
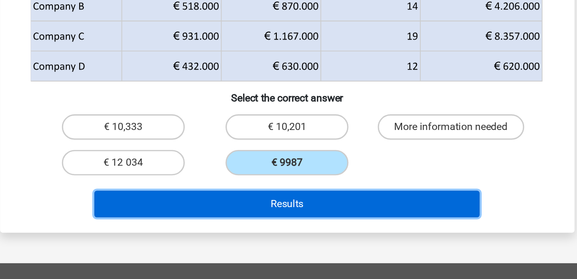
click at [301, 217] on button "Results" at bounding box center [288, 223] width 288 height 20
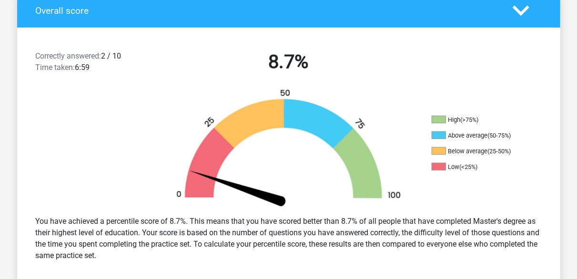
scroll to position [217, 0]
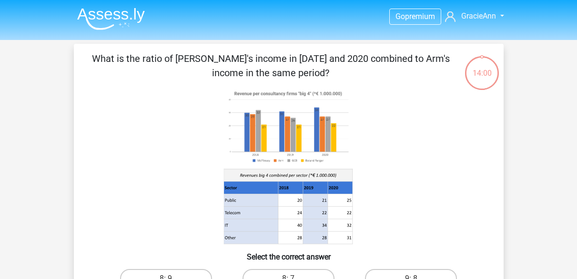
scroll to position [95, 0]
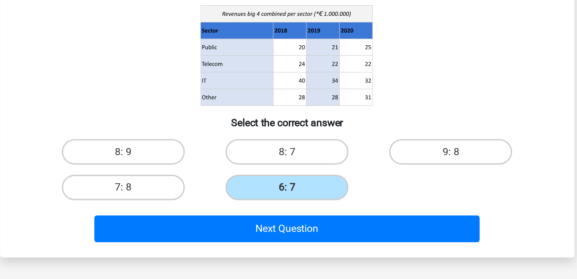
click at [296, 229] on div "Next Question" at bounding box center [288, 239] width 399 height 31
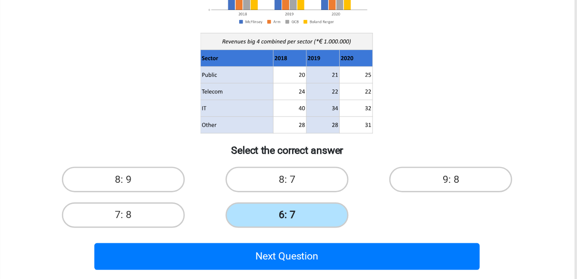
scroll to position [76, 0]
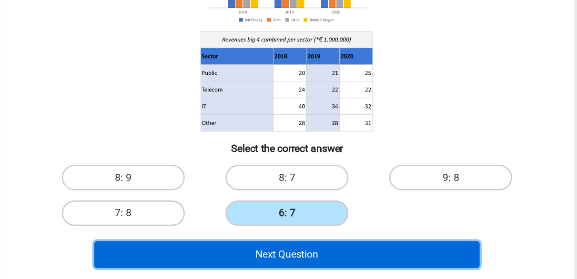
click at [322, 261] on button "Next Question" at bounding box center [288, 261] width 288 height 20
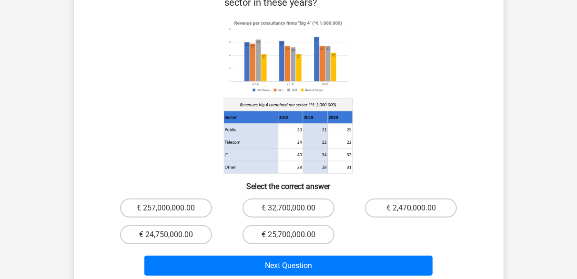
scroll to position [100, 0]
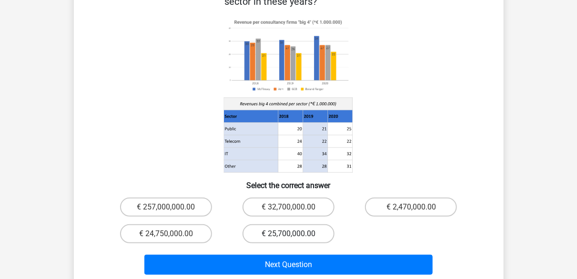
click at [304, 224] on label "€ 25,700,000.00" at bounding box center [288, 233] width 92 height 19
click at [294, 234] on input "€ 25,700,000.00" at bounding box center [291, 237] width 6 height 6
radio input "true"
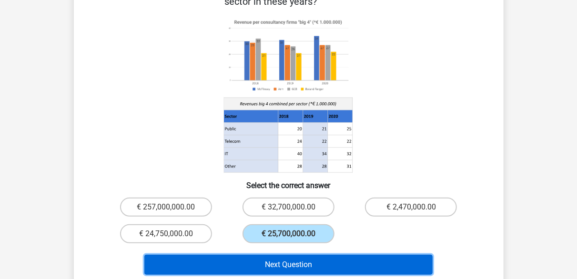
click at [315, 255] on button "Next Question" at bounding box center [288, 265] width 288 height 20
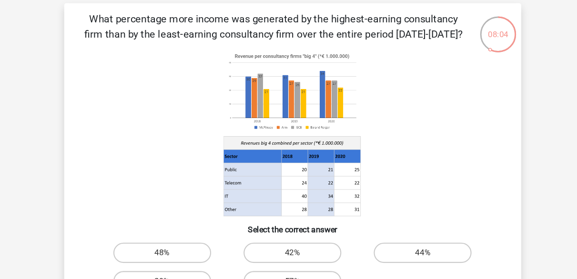
scroll to position [26, 0]
click at [289, 259] on input "42%" at bounding box center [291, 256] width 6 height 6
radio input "true"
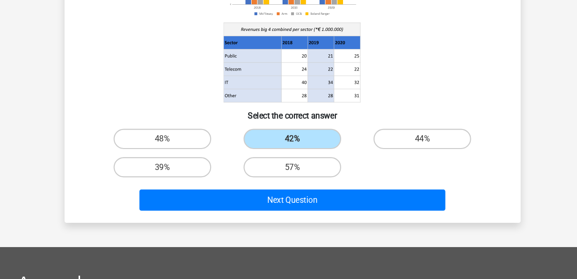
scroll to position [135, 0]
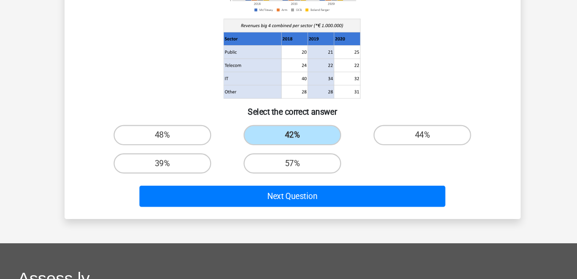
click at [331, 212] on div "Next Question" at bounding box center [289, 203] width 368 height 24
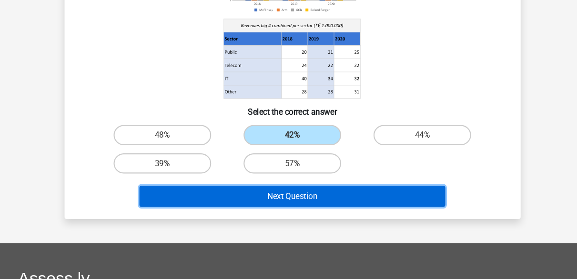
click at [329, 197] on button "Next Question" at bounding box center [288, 201] width 288 height 20
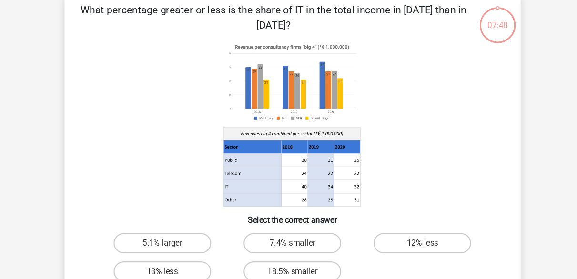
scroll to position [44, 0]
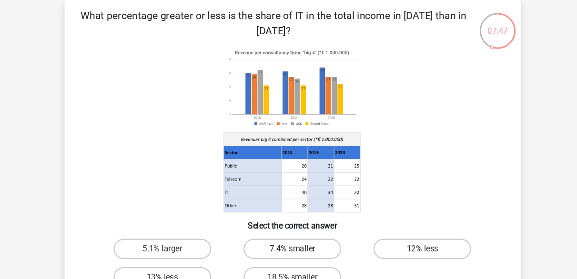
click at [316, 231] on label "7.4% smaller" at bounding box center [288, 234] width 92 height 19
click at [294, 235] on input "7.4% smaller" at bounding box center [291, 238] width 6 height 6
radio input "true"
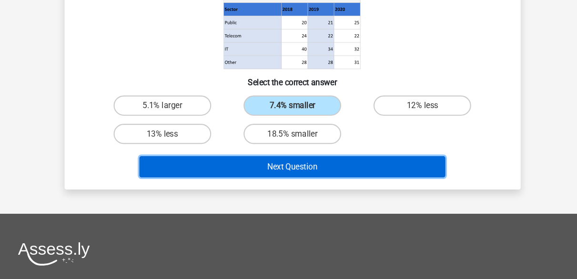
click at [322, 173] on button "Next Question" at bounding box center [288, 173] width 288 height 20
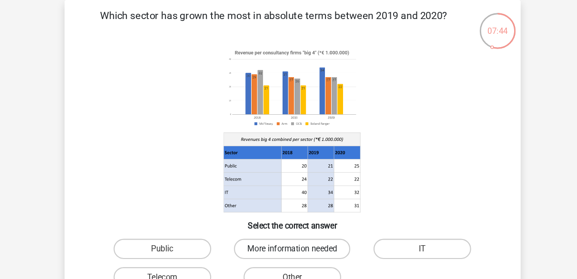
click at [321, 239] on label "More information needed" at bounding box center [288, 234] width 110 height 19
click at [294, 239] on input "More information needed" at bounding box center [291, 238] width 6 height 6
radio input "true"
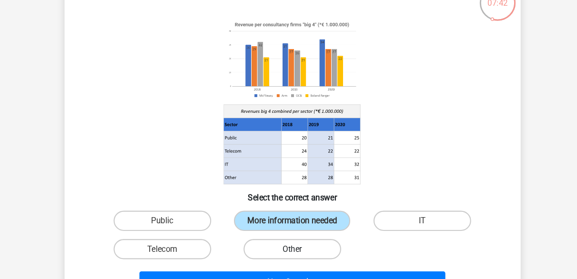
scroll to position [134, 0]
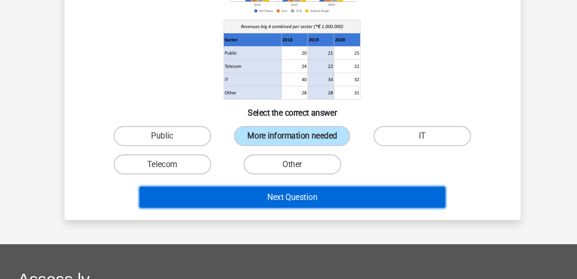
click at [321, 204] on button "Next Question" at bounding box center [288, 202] width 288 height 20
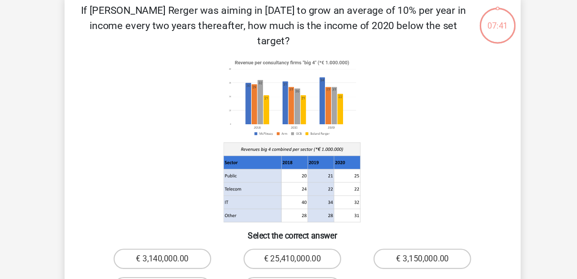
scroll to position [44, 0]
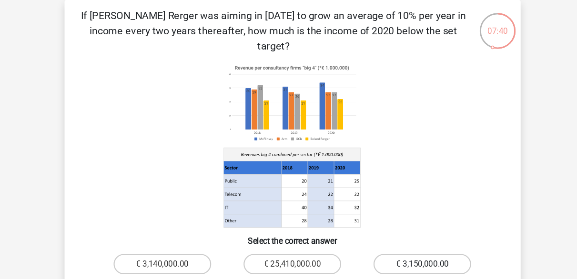
click at [403, 240] on label "€ 3,150,000.00" at bounding box center [411, 249] width 92 height 19
click at [411, 249] on input "€ 3,150,000.00" at bounding box center [414, 252] width 6 height 6
radio input "true"
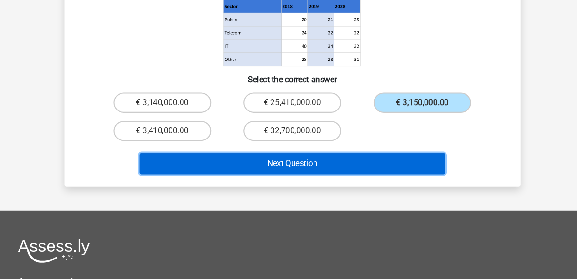
click at [353, 161] on button "Next Question" at bounding box center [288, 171] width 288 height 20
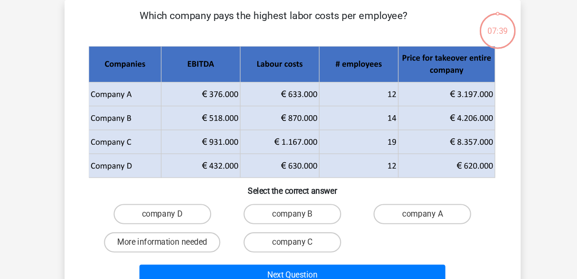
click at [168, 206] on input "company D" at bounding box center [169, 205] width 6 height 6
radio input "true"
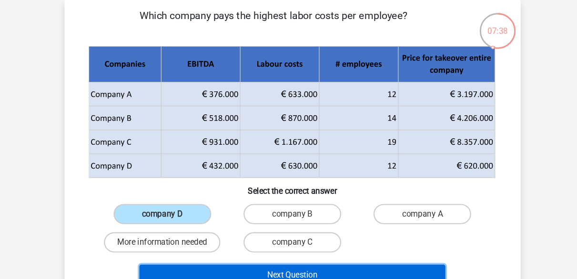
click at [252, 259] on button "Next Question" at bounding box center [288, 260] width 288 height 20
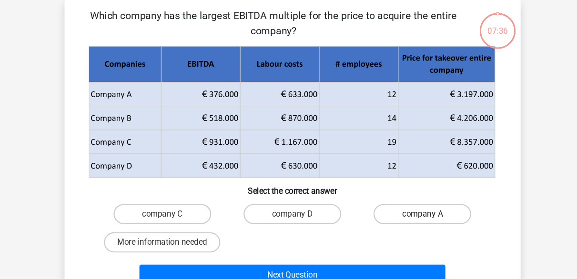
click at [396, 196] on label "company A" at bounding box center [411, 201] width 92 height 19
click at [411, 202] on input "company A" at bounding box center [414, 205] width 6 height 6
radio input "true"
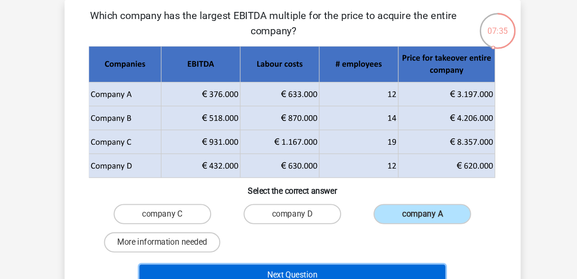
click at [358, 259] on button "Next Question" at bounding box center [288, 260] width 288 height 20
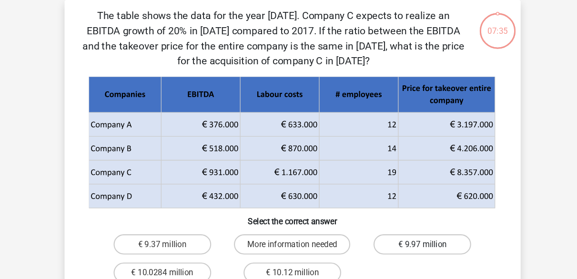
click at [422, 222] on label "€ 9.97 million" at bounding box center [411, 230] width 92 height 19
click at [417, 231] on input "€ 9.97 million" at bounding box center [414, 234] width 6 height 6
radio input "true"
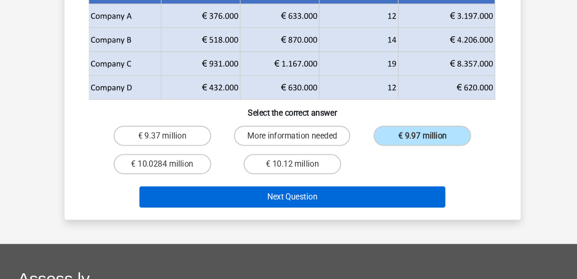
scroll to position [131, 0]
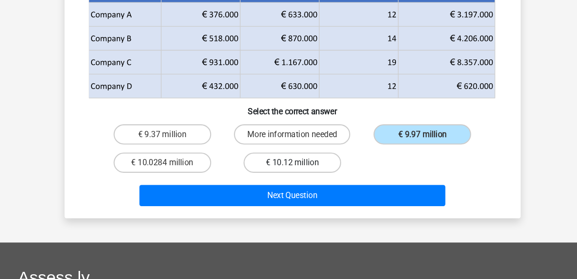
click at [305, 169] on label "€ 10.12 million" at bounding box center [288, 169] width 92 height 19
click at [294, 170] on input "€ 10.12 million" at bounding box center [291, 173] width 6 height 6
radio input "true"
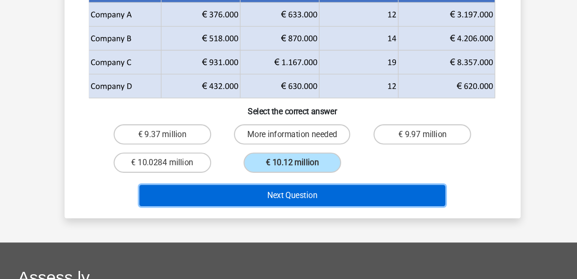
click at [312, 193] on button "Next Question" at bounding box center [288, 201] width 288 height 20
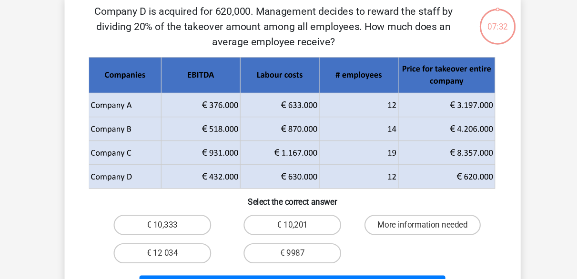
scroll to position [44, 0]
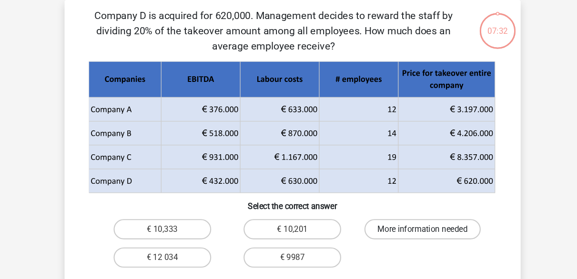
click at [396, 223] on label "More information needed" at bounding box center [411, 216] width 110 height 19
click at [411, 222] on input "More information needed" at bounding box center [414, 219] width 6 height 6
radio input "true"
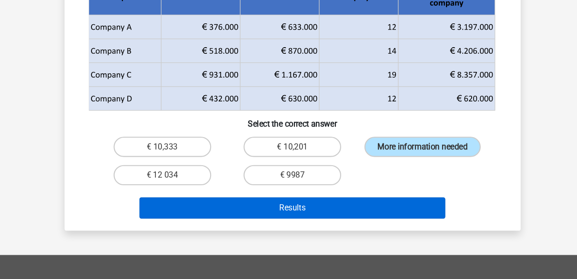
scroll to position [106, 0]
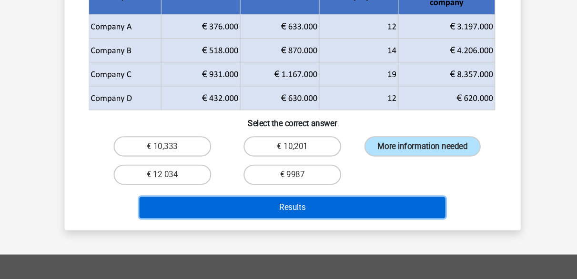
click at [390, 216] on button "Results" at bounding box center [288, 212] width 288 height 20
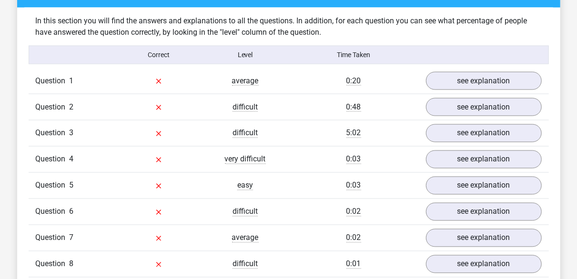
scroll to position [751, 0]
